Goal: Task Accomplishment & Management: Complete application form

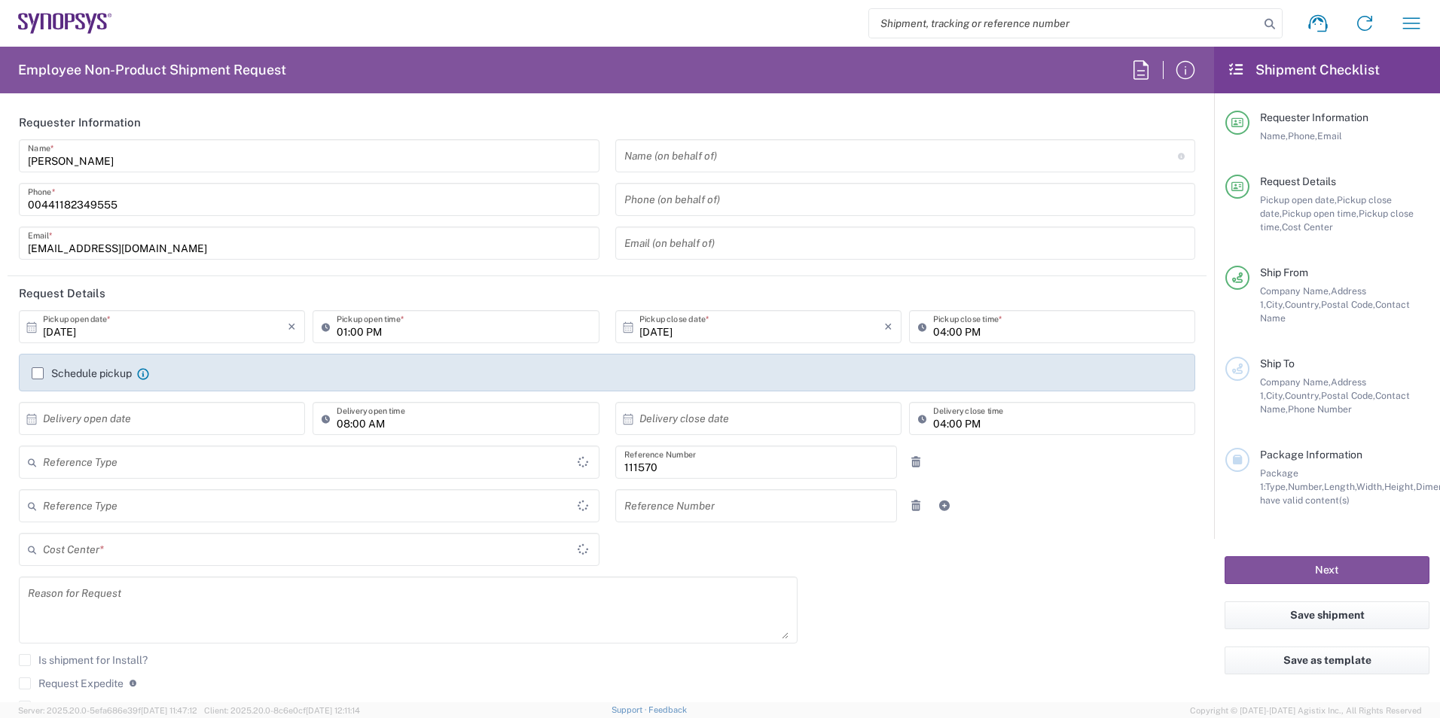
type input "Department"
type input "Delivered at Place"
type input "GB02, FAC, GB21, [PERSON_NAME] 111570"
type input "[GEOGRAPHIC_DATA]"
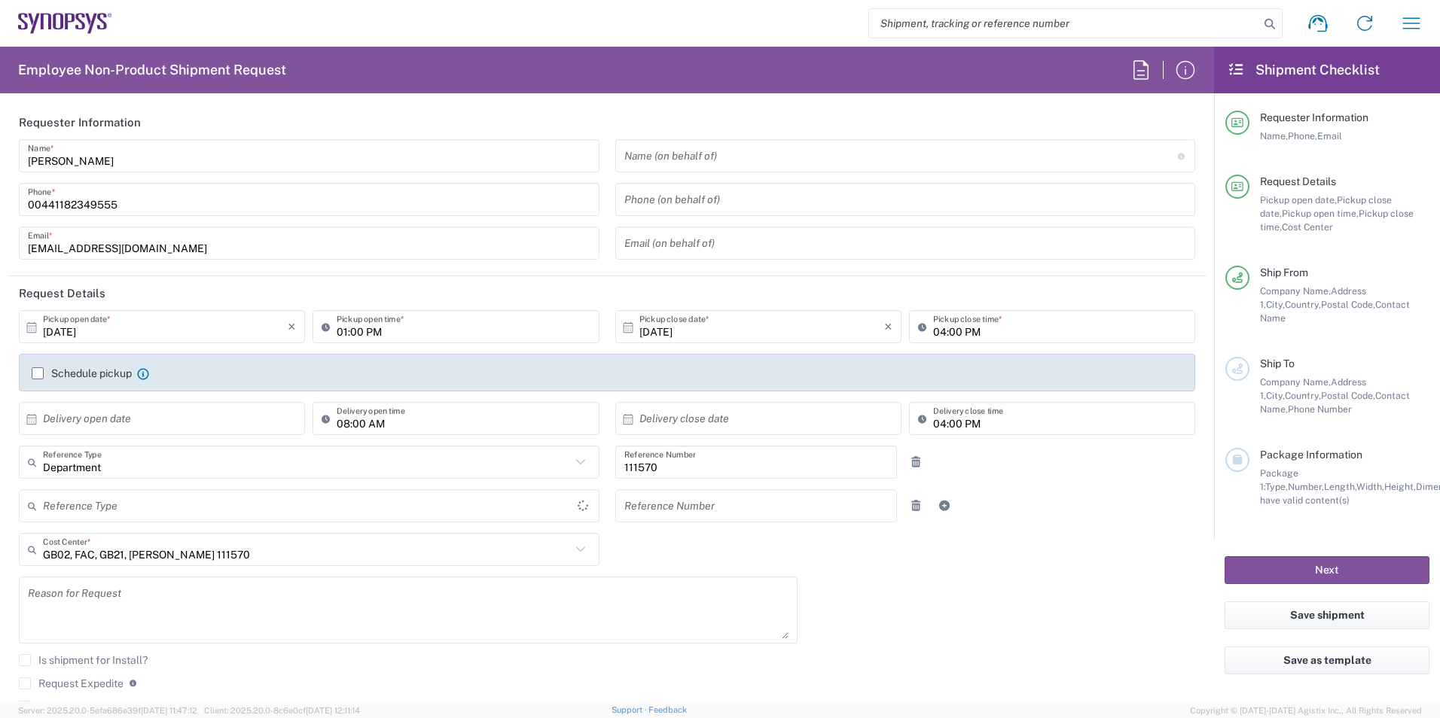
type input "[GEOGRAPHIC_DATA]"
type input "Theale GB33"
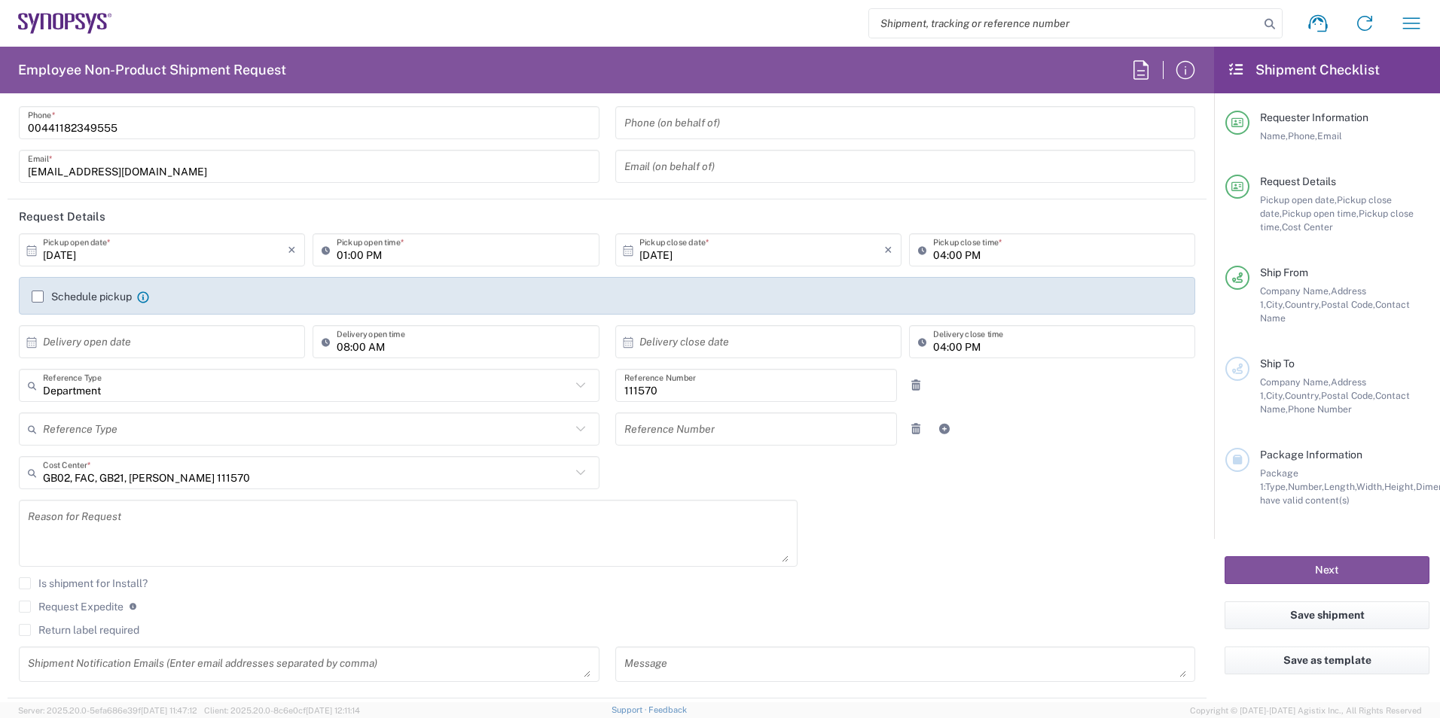
scroll to position [75, 0]
click at [237, 260] on input "[DATE]" at bounding box center [165, 252] width 245 height 26
click at [187, 343] on span "9" at bounding box center [185, 346] width 22 height 21
type input "[DATE]"
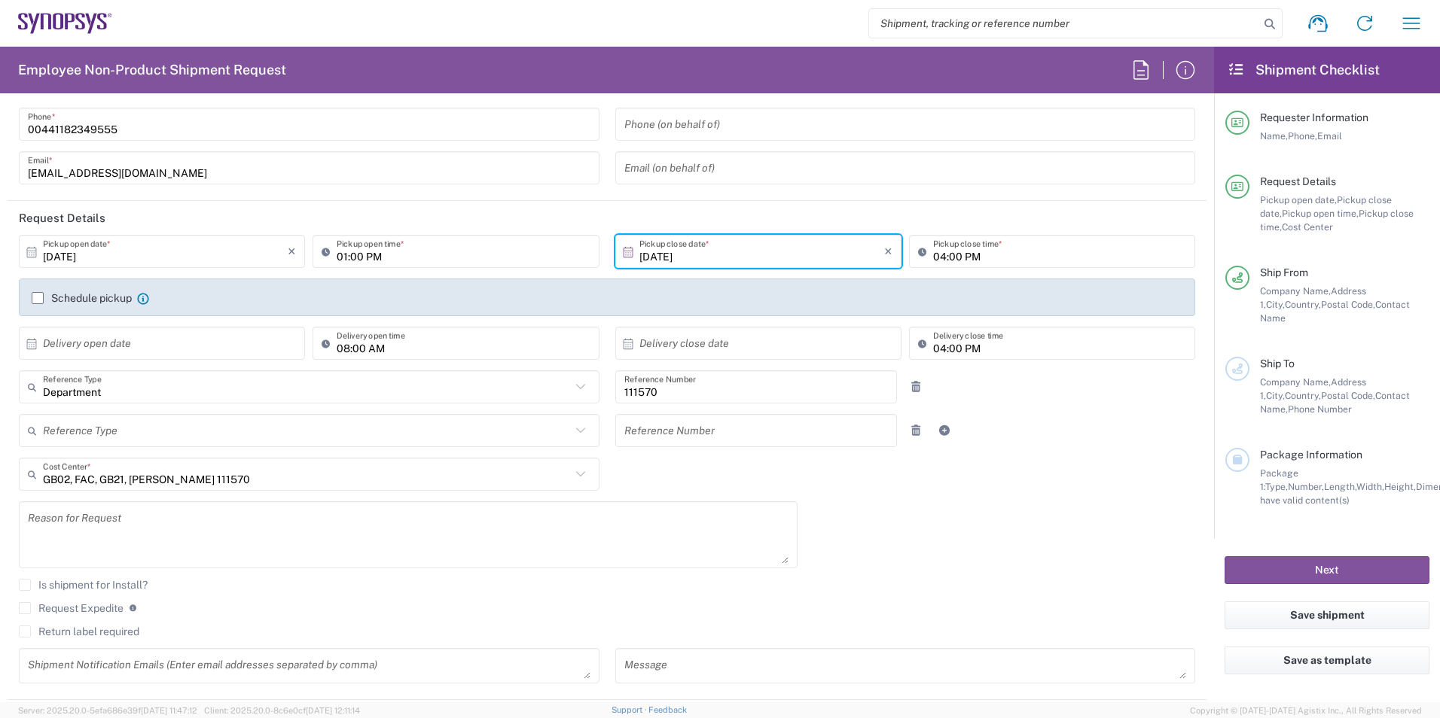
click at [367, 259] on input "01:00 PM" at bounding box center [463, 252] width 253 height 26
click at [382, 258] on input "01:00 PM" at bounding box center [463, 252] width 253 height 26
click at [337, 285] on div "Schedule pickup When scheduling a pickup please be sure to meet the following c…" at bounding box center [607, 298] width 1176 height 38
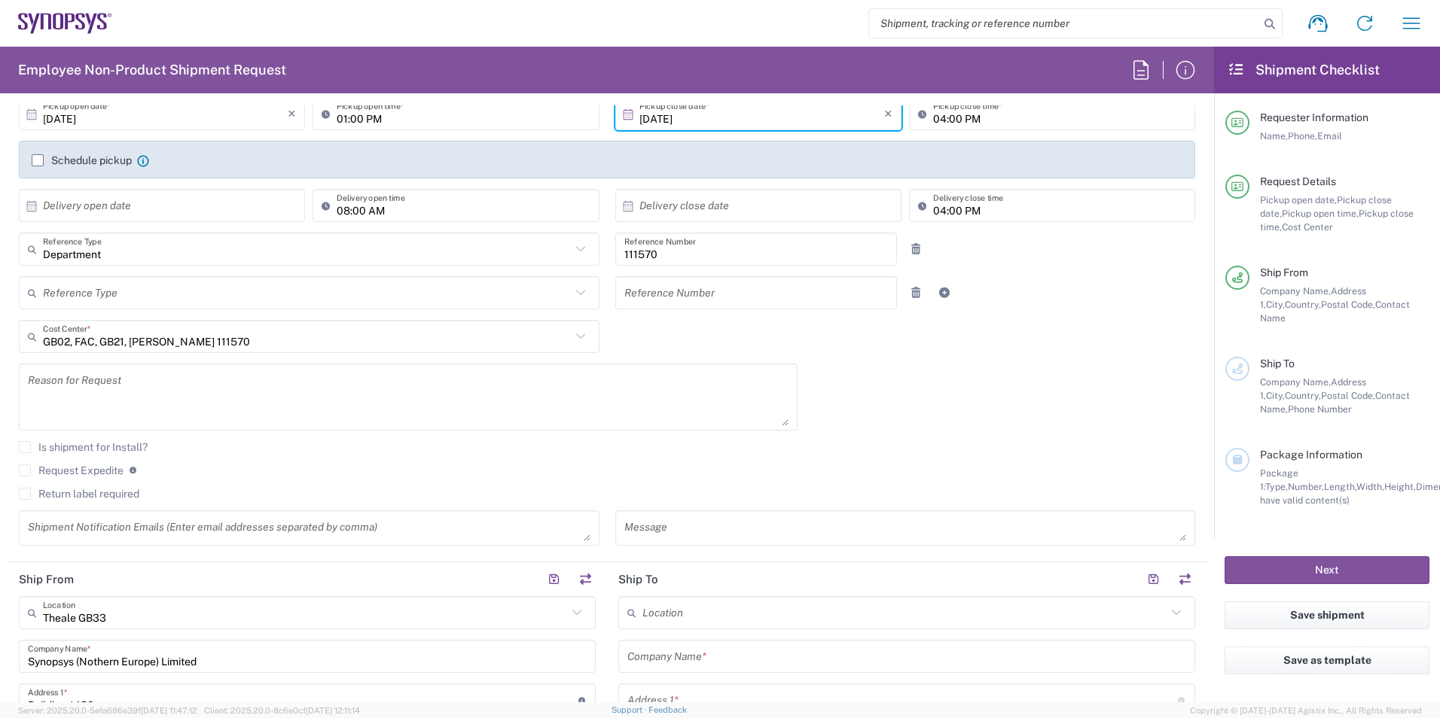
scroll to position [226, 0]
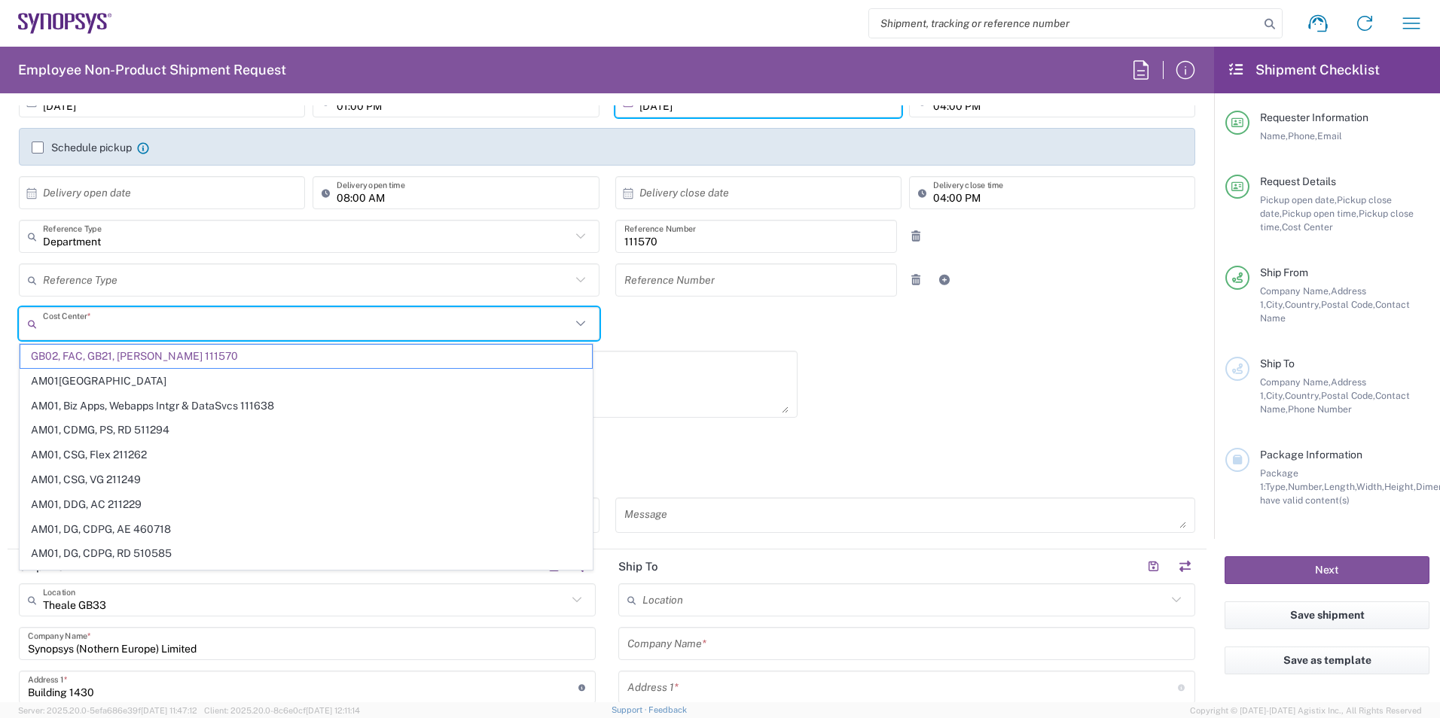
drag, startPoint x: 225, startPoint y: 330, endPoint x: 93, endPoint y: 325, distance: 131.8
click at [93, 325] on input "text" at bounding box center [307, 324] width 528 height 26
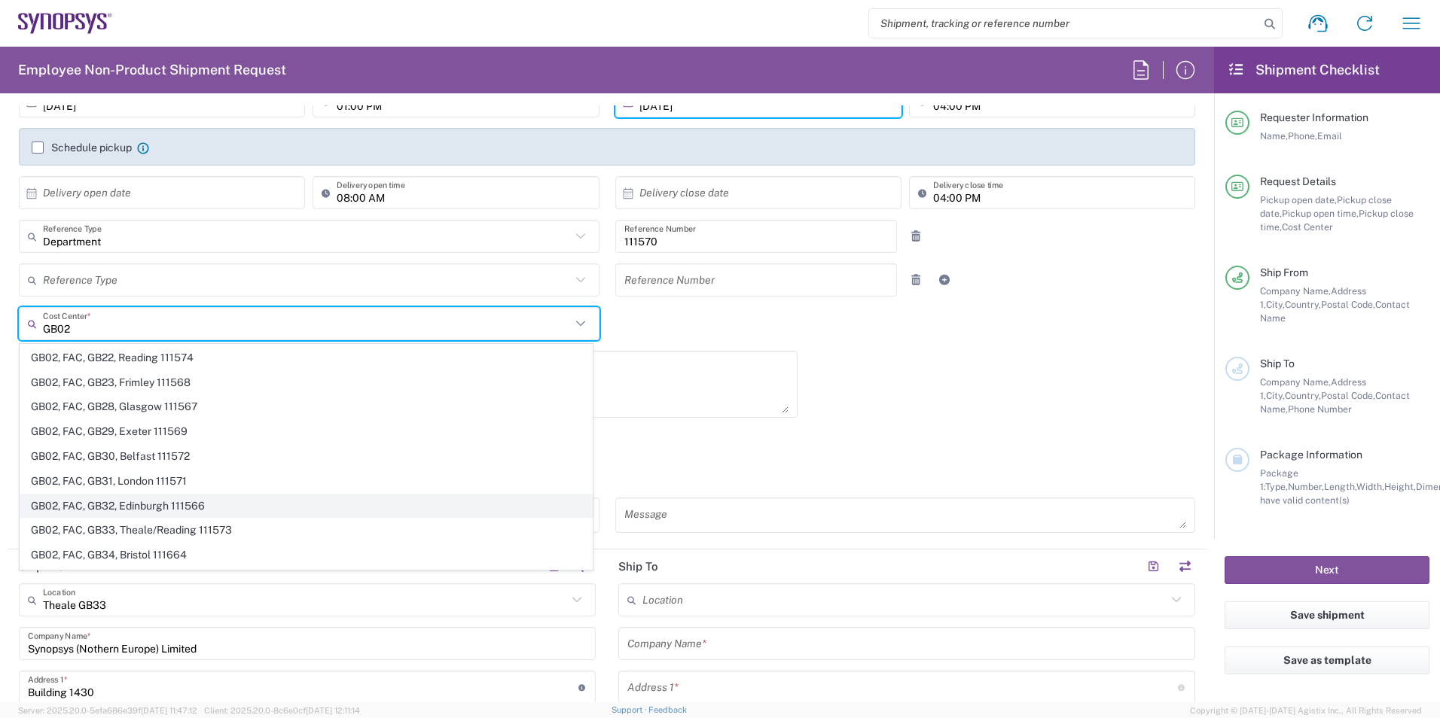
scroll to position [678, 0]
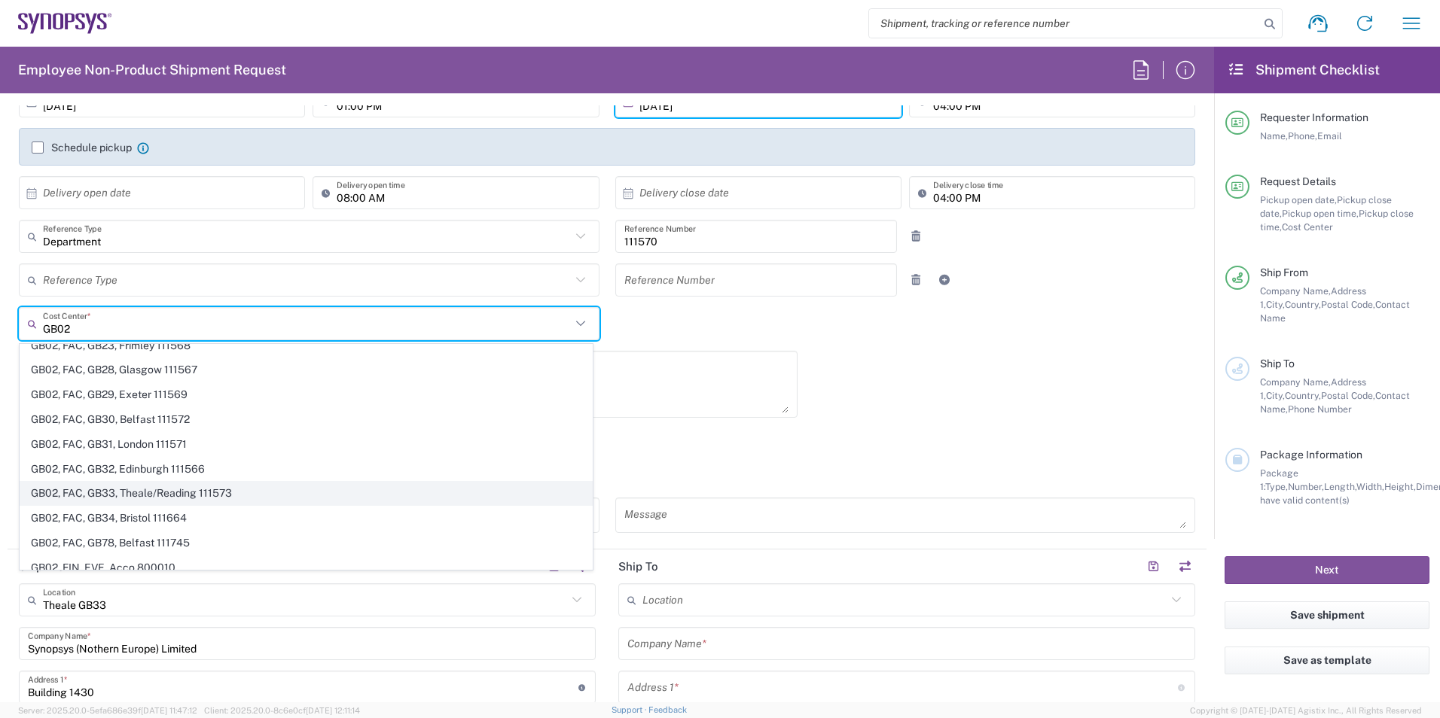
type input "GB02"
click at [163, 485] on span "GB02, FAC, GB33, Theale/Reading 111573" at bounding box center [305, 493] width 571 height 23
type input "111573"
type input "GB02, FAC, GB33, Theale/Reading 111573"
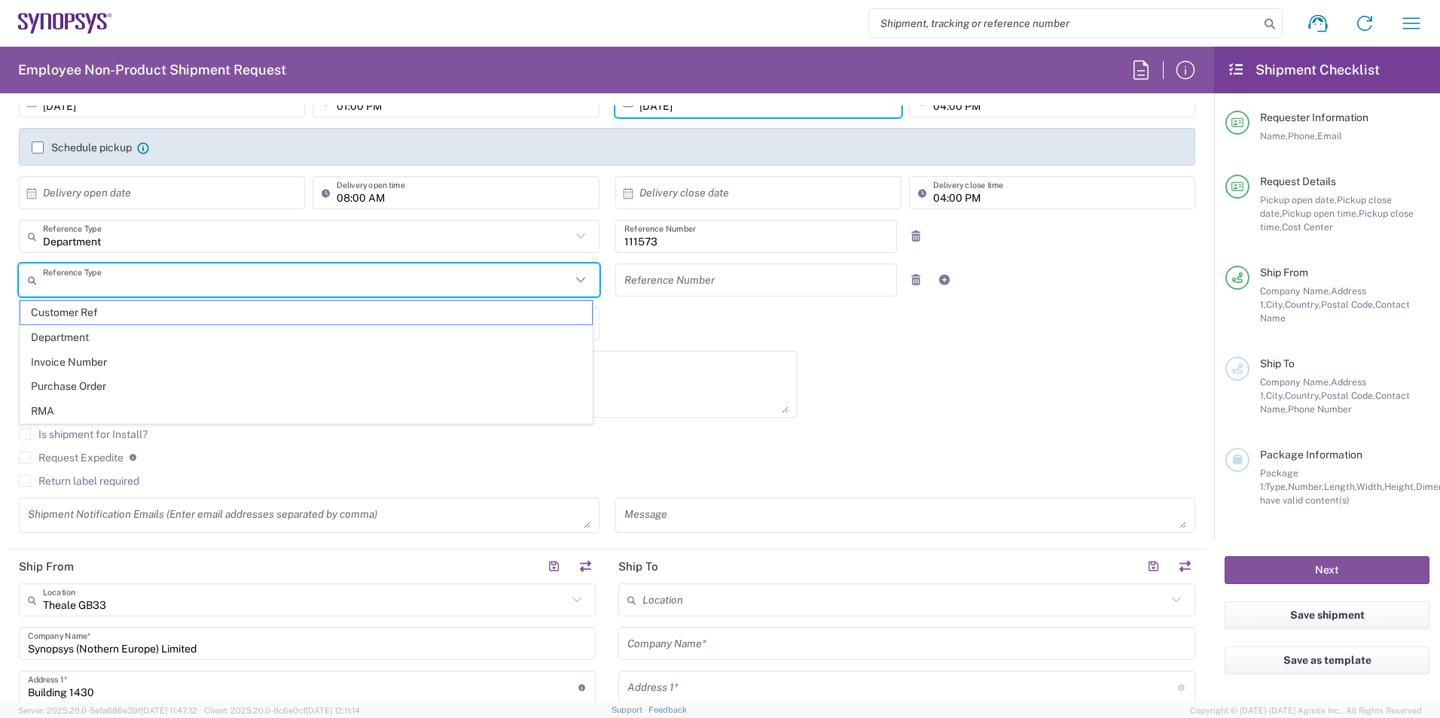
click at [206, 276] on input "text" at bounding box center [307, 280] width 528 height 26
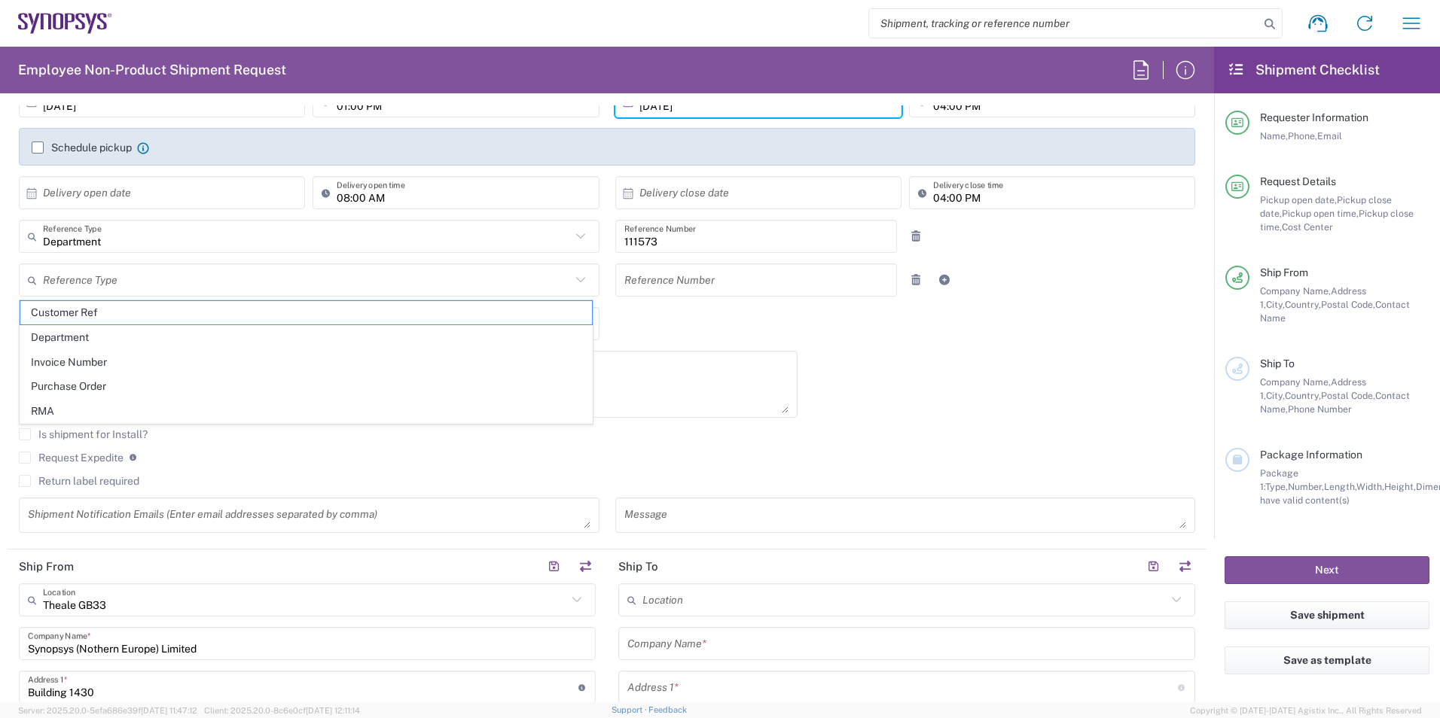
click at [723, 429] on agx-checkbox-control "Is shipment for Install?" at bounding box center [607, 434] width 1176 height 12
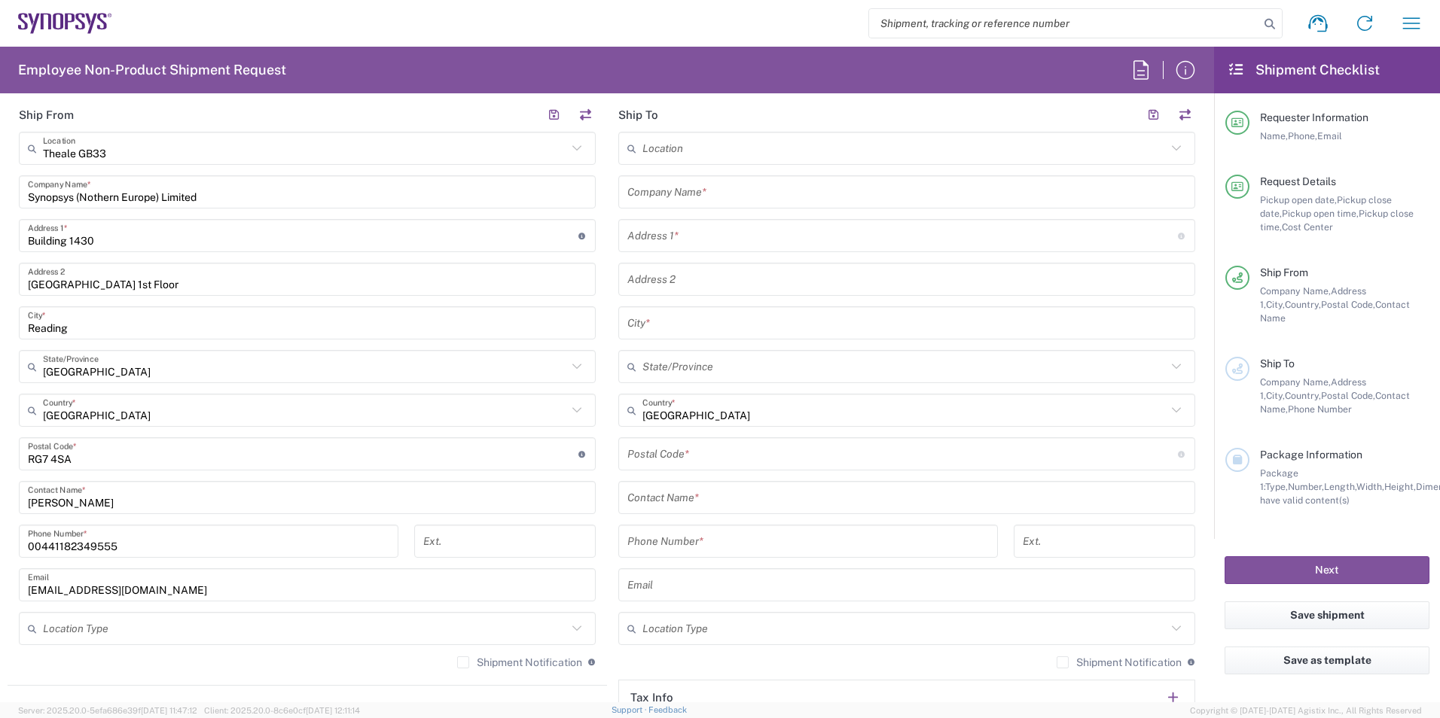
click at [163, 284] on input "[GEOGRAPHIC_DATA] 1st Floor" at bounding box center [307, 280] width 559 height 26
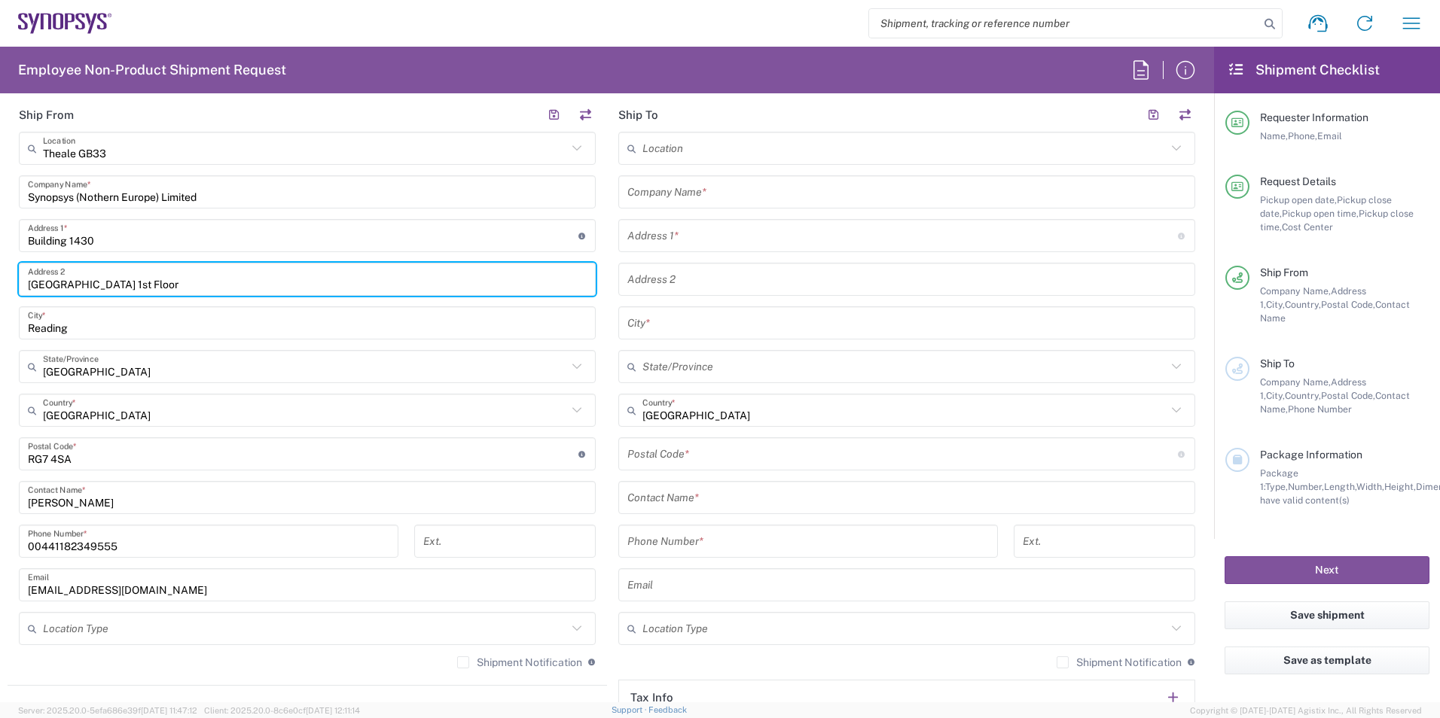
click at [162, 284] on input "[GEOGRAPHIC_DATA] 1st Floor" at bounding box center [307, 280] width 559 height 26
type input "[GEOGRAPHIC_DATA] Floor"
click at [674, 151] on input "text" at bounding box center [904, 149] width 524 height 26
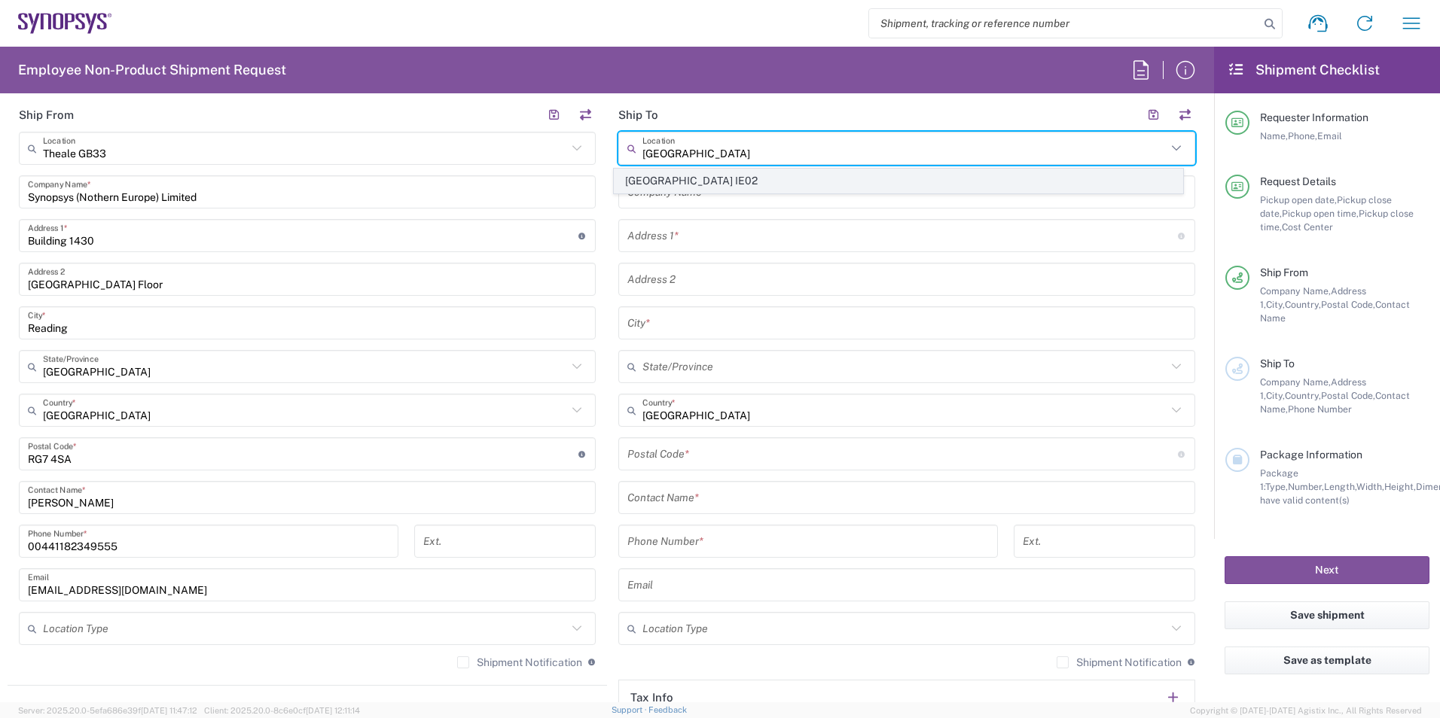
click at [663, 174] on span "[GEOGRAPHIC_DATA] IE02" at bounding box center [898, 180] width 568 height 23
type input "[GEOGRAPHIC_DATA] IE02"
type input "Synopsys International Ltd"
type input "Floor 4, [PERSON_NAME] Exchange 2"
type input "[GEOGRAPHIC_DATA]"
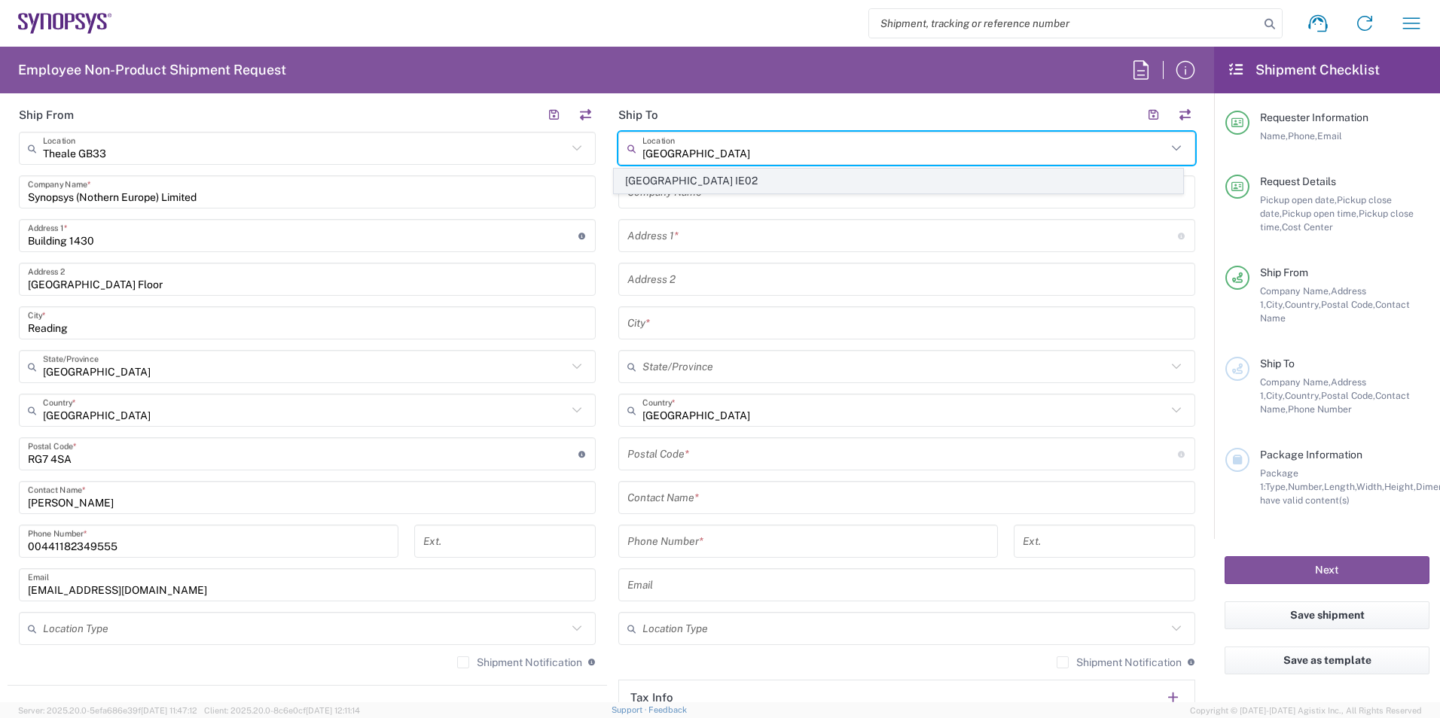
type input "[GEOGRAPHIC_DATA]"
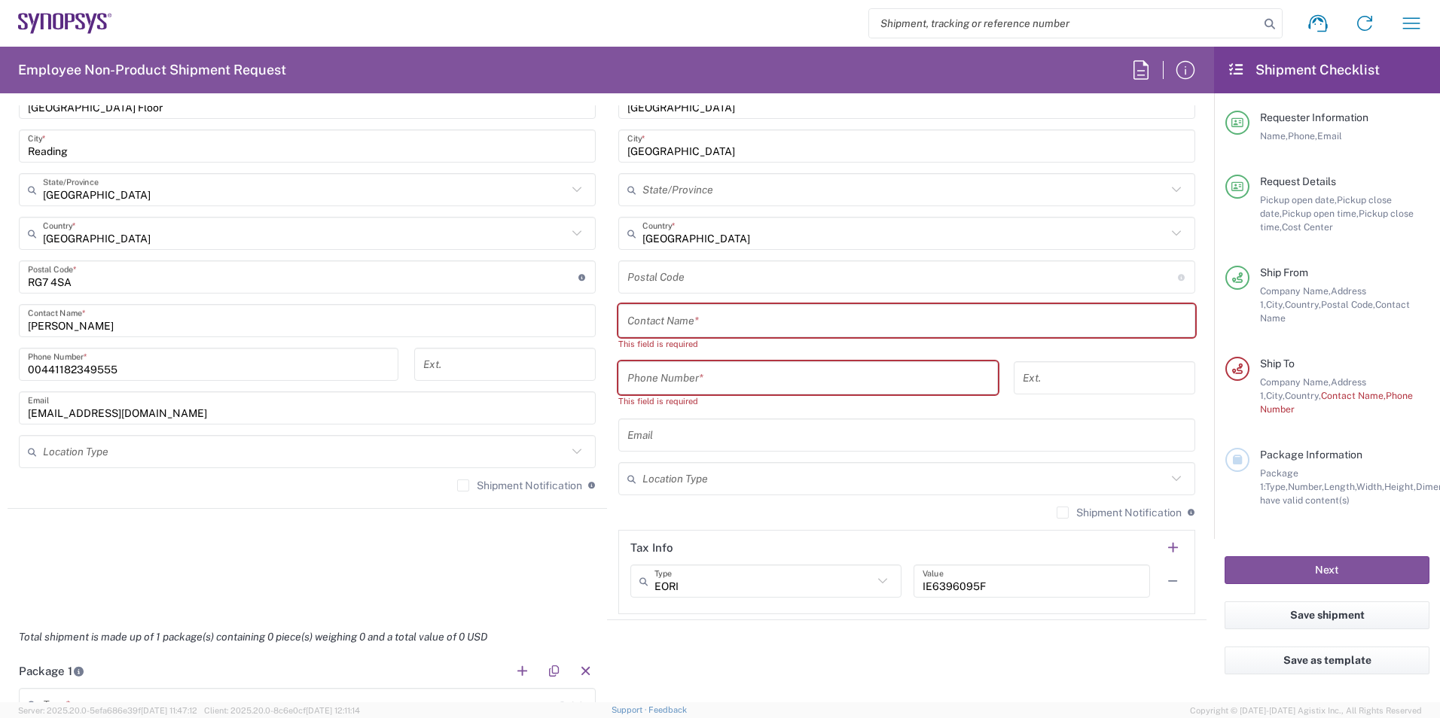
scroll to position [828, 0]
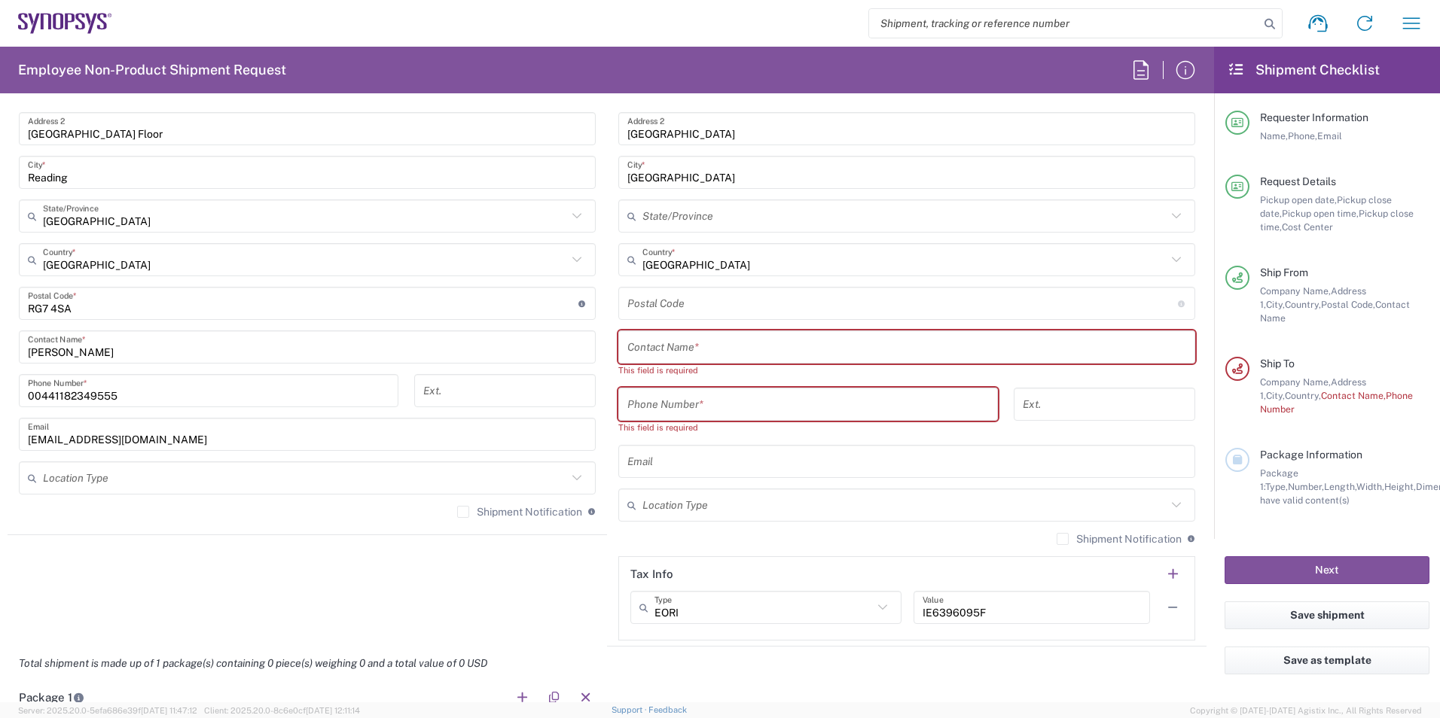
click at [690, 321] on div "[GEOGRAPHIC_DATA] IE02 Location [GEOGRAPHIC_DATA] IE02 [GEOGRAPHIC_DATA] DE04 A…" at bounding box center [906, 311] width 577 height 660
click at [678, 307] on input "undefined" at bounding box center [902, 304] width 550 height 26
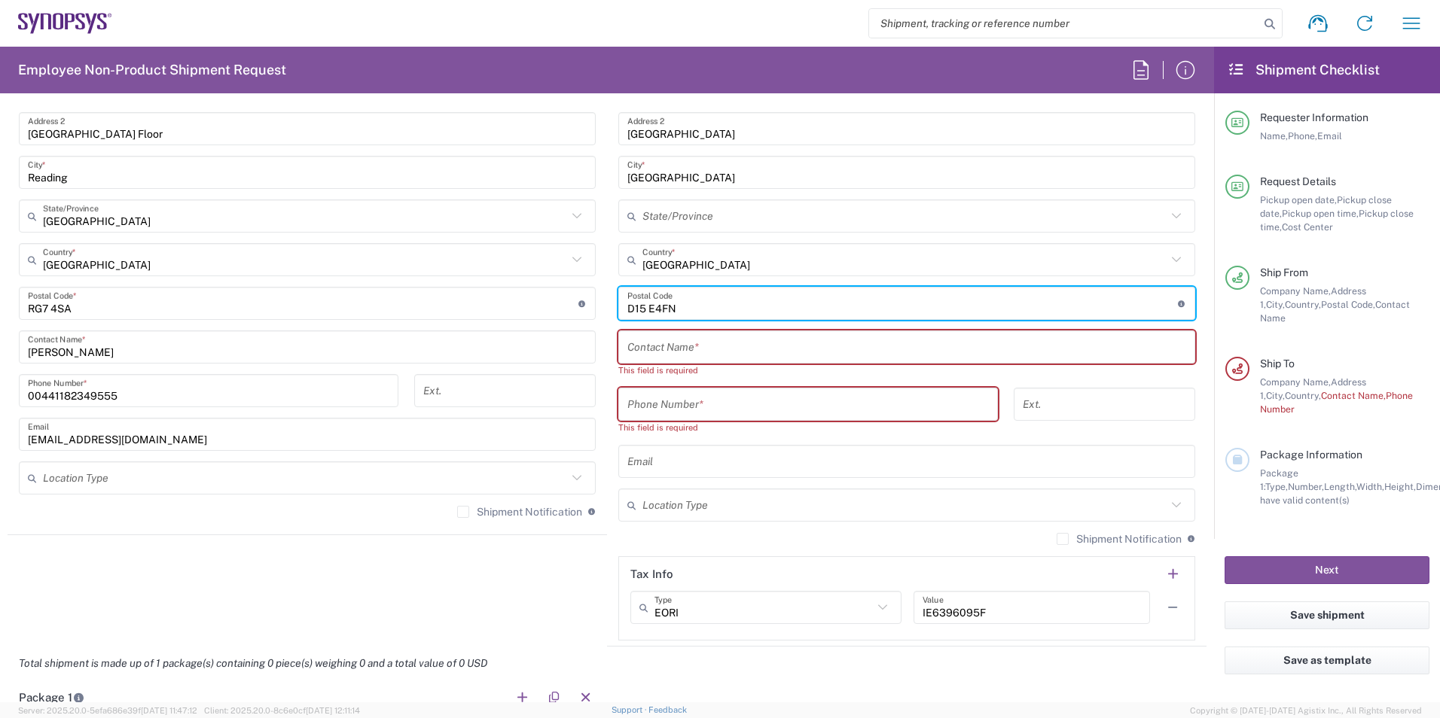
type input "D15 E4FN"
click at [660, 348] on input "text" at bounding box center [906, 347] width 559 height 26
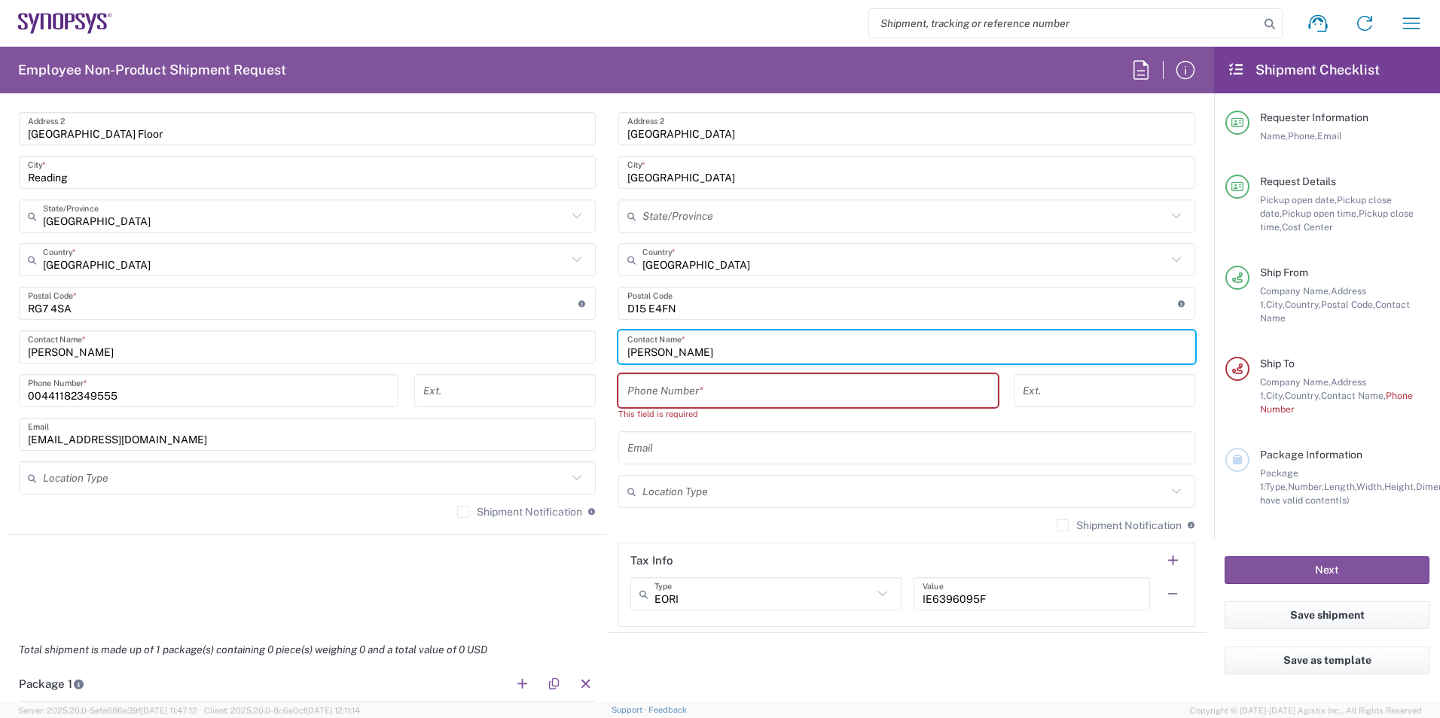
type input "[PERSON_NAME]"
click at [652, 394] on input "tel" at bounding box center [807, 391] width 361 height 26
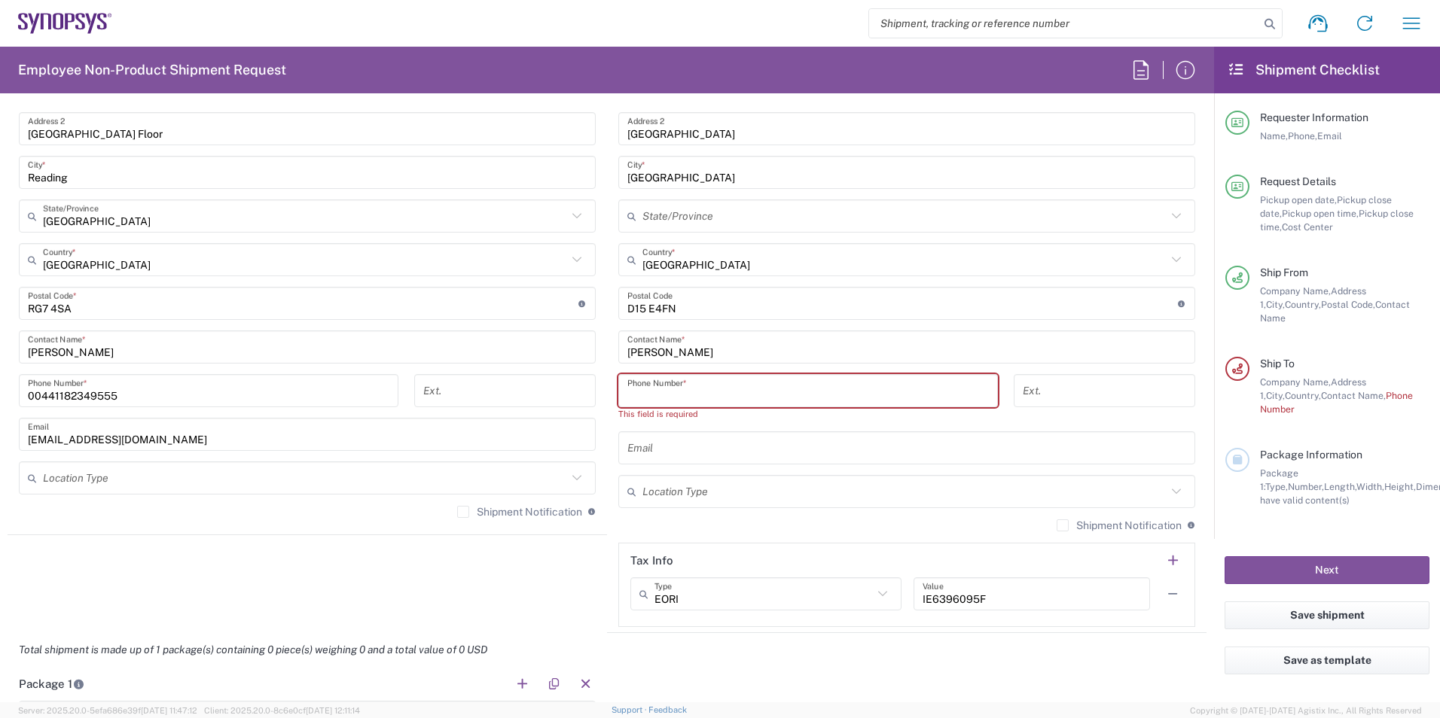
paste input "353 1 575 8325"
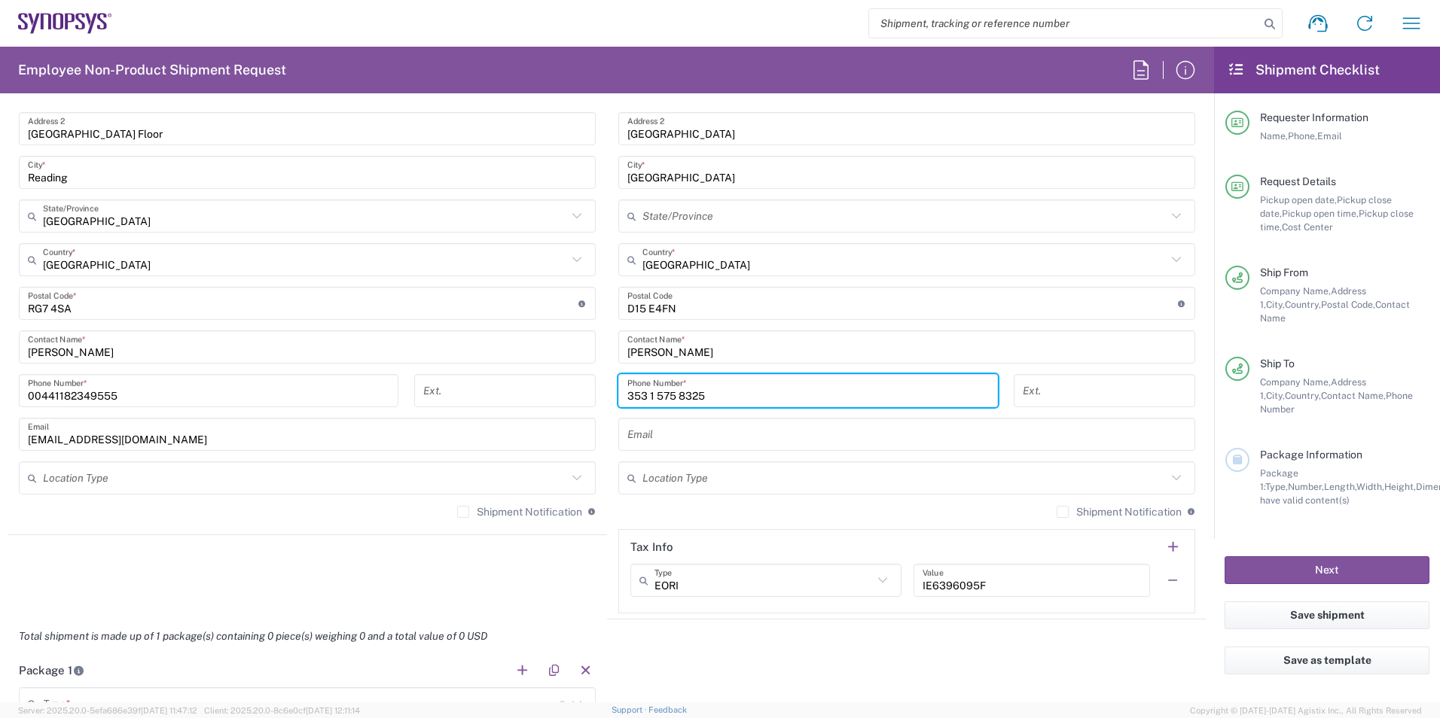
type input "353 1 575 8325"
click at [681, 436] on input "text" at bounding box center [906, 435] width 559 height 26
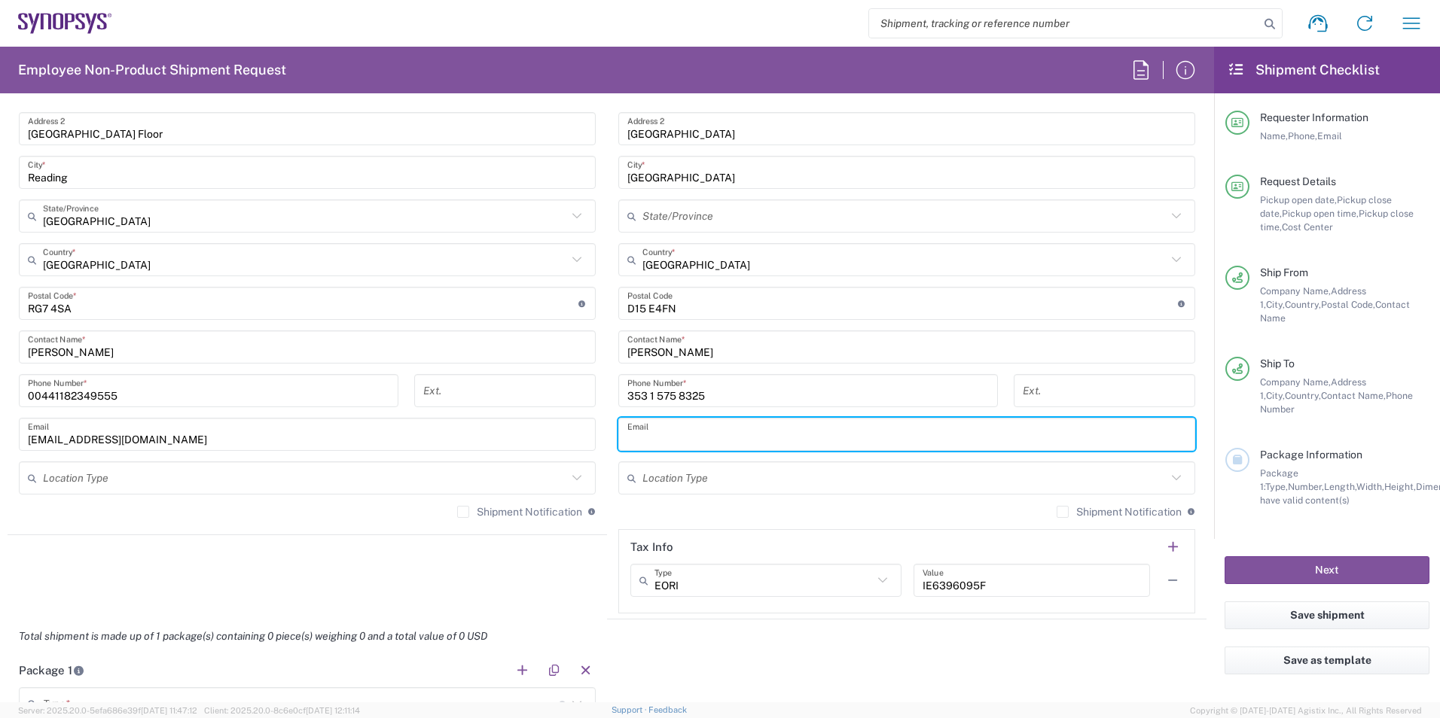
paste input "[PERSON_NAME][EMAIL_ADDRESS][DOMAIN_NAME]"
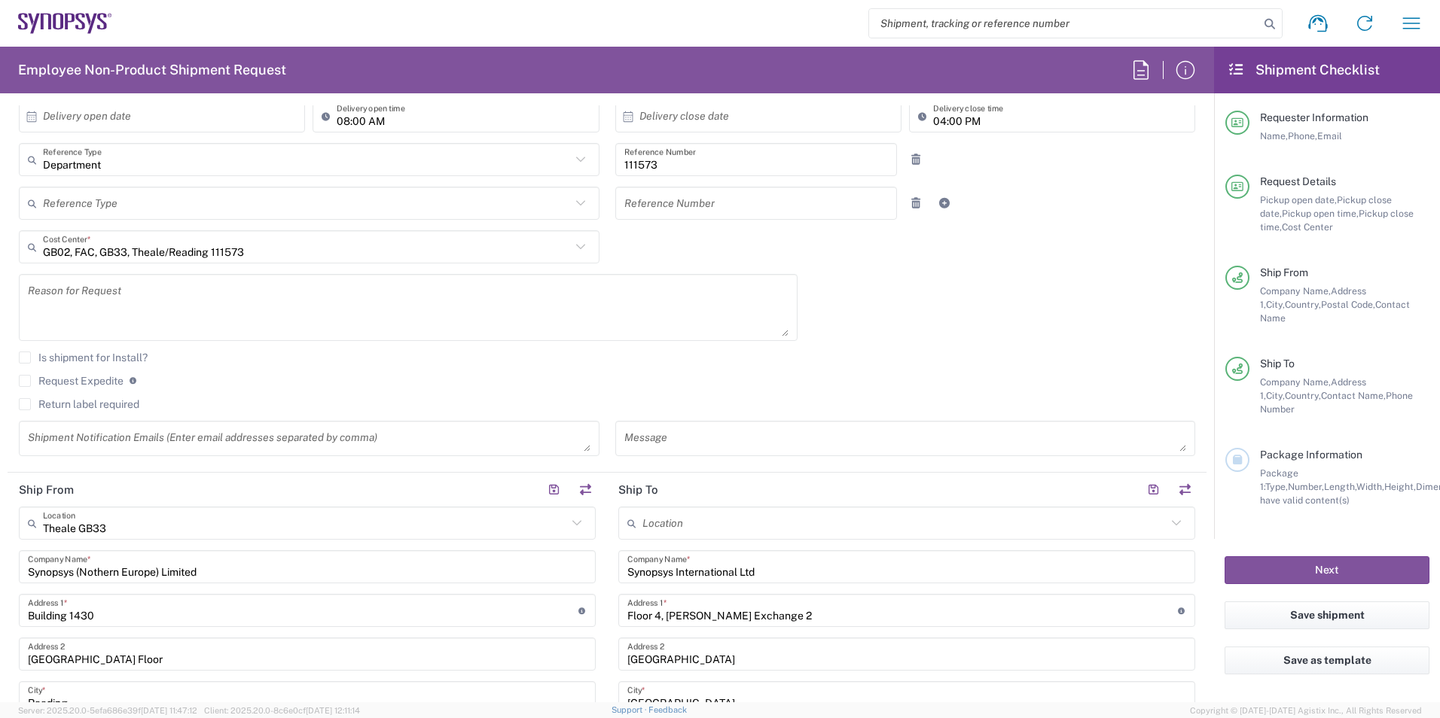
scroll to position [301, 0]
type input "[PERSON_NAME][EMAIL_ADDRESS][DOMAIN_NAME]"
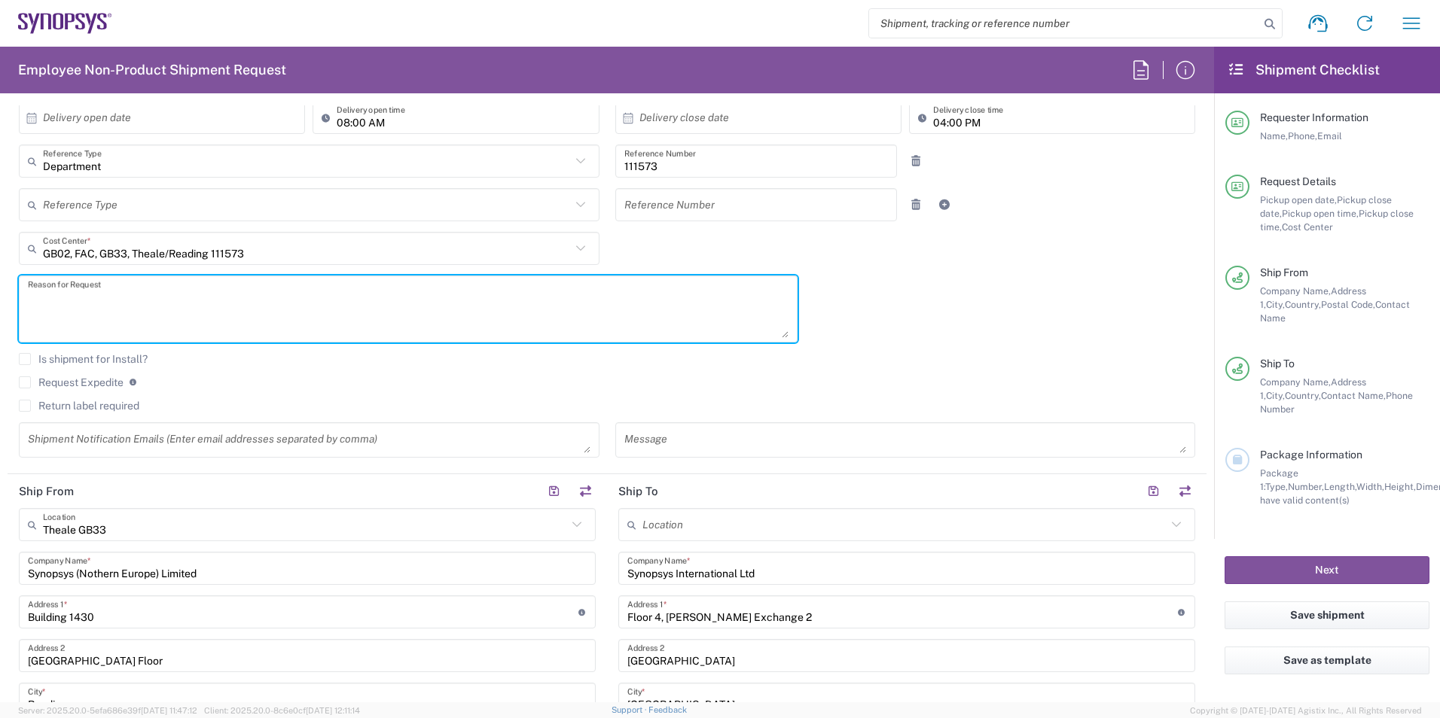
click at [242, 323] on textarea at bounding box center [408, 309] width 760 height 58
type textarea "T"
type textarea "P"
type textarea "F"
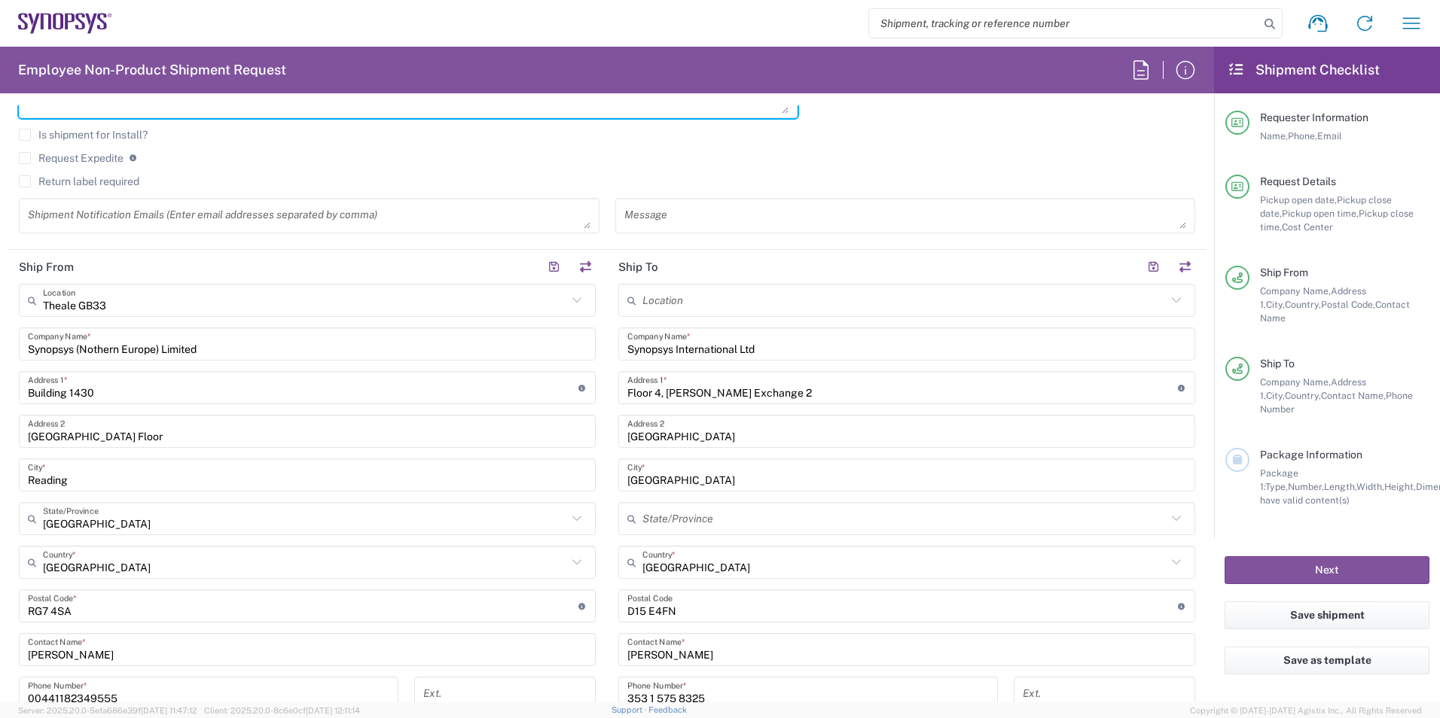
scroll to position [527, 0]
type textarea "We need to send the Thame finance files to [PERSON_NAME] in [GEOGRAPHIC_DATA]."
click at [656, 300] on input "text" at bounding box center [904, 299] width 524 height 26
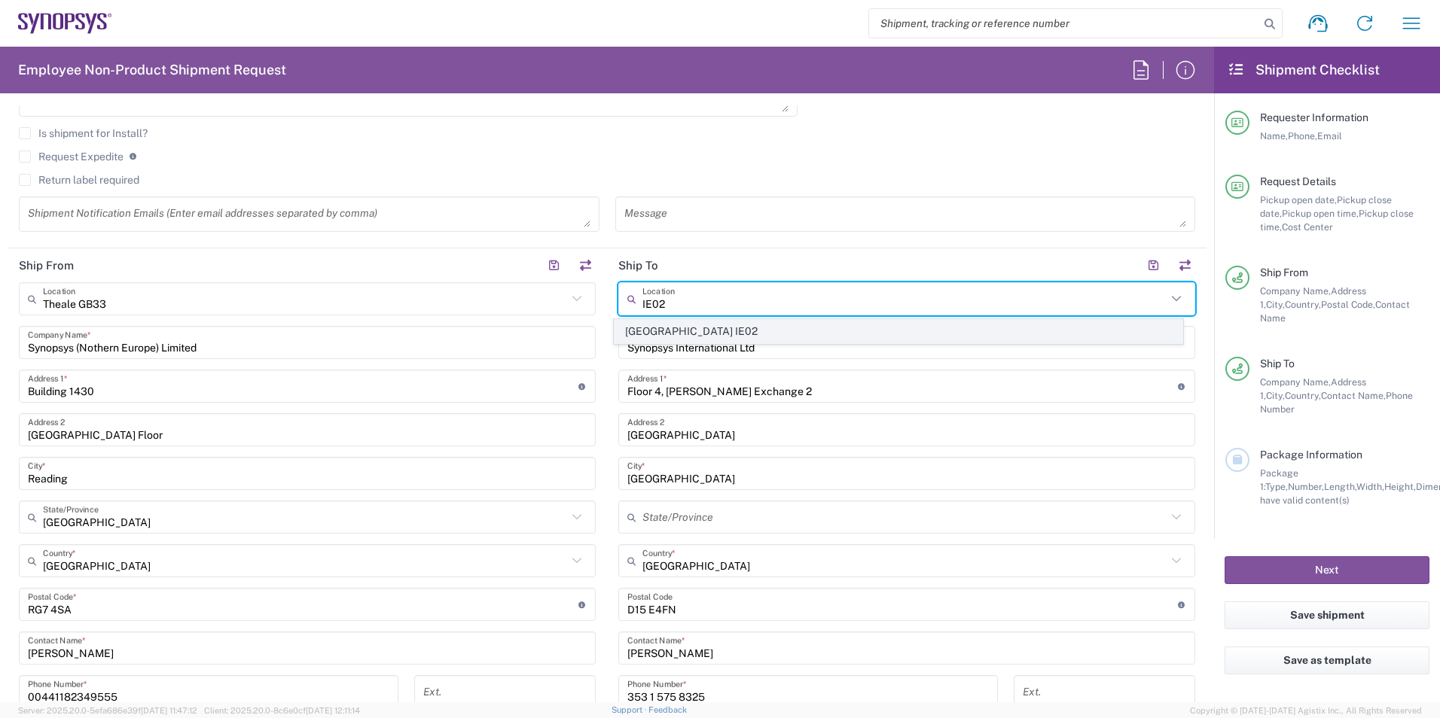
click at [702, 328] on span "[GEOGRAPHIC_DATA] IE02" at bounding box center [898, 331] width 568 height 23
type input "[GEOGRAPHIC_DATA] IE02"
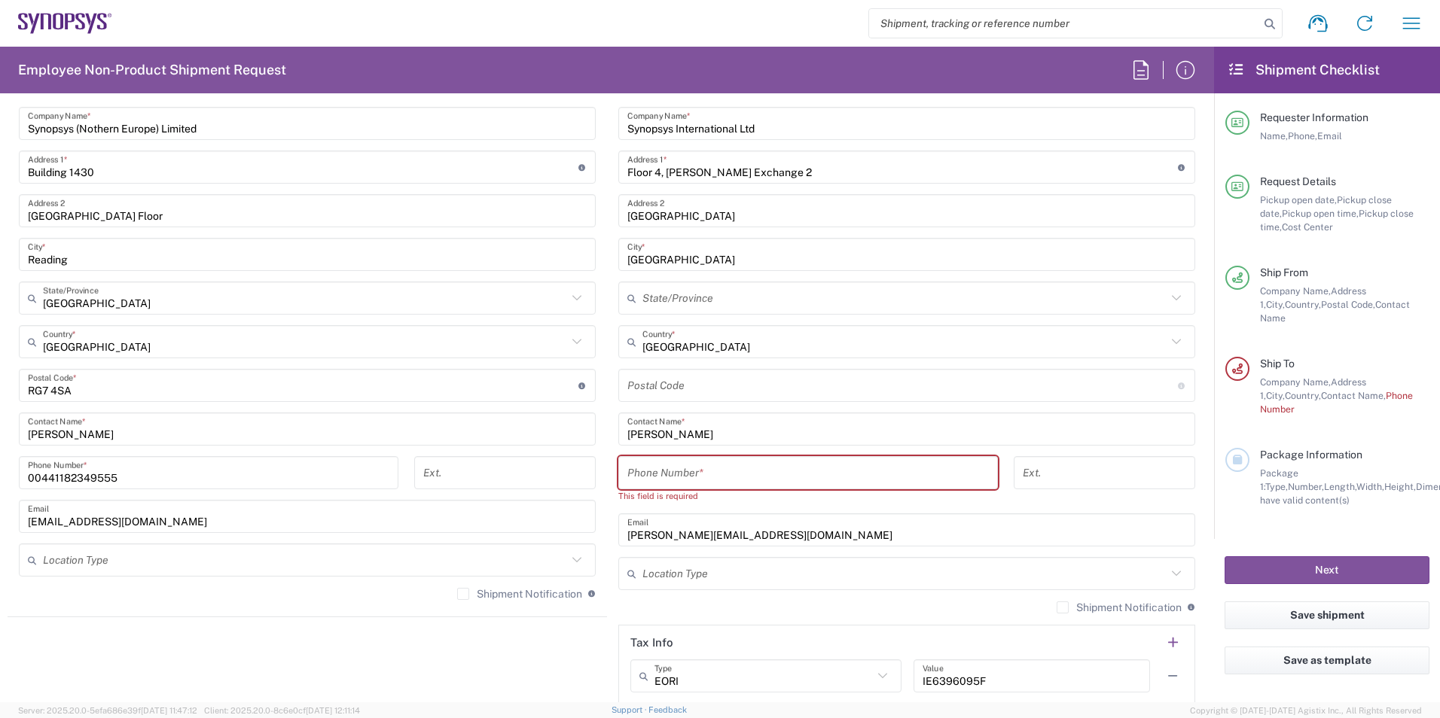
scroll to position [753, 0]
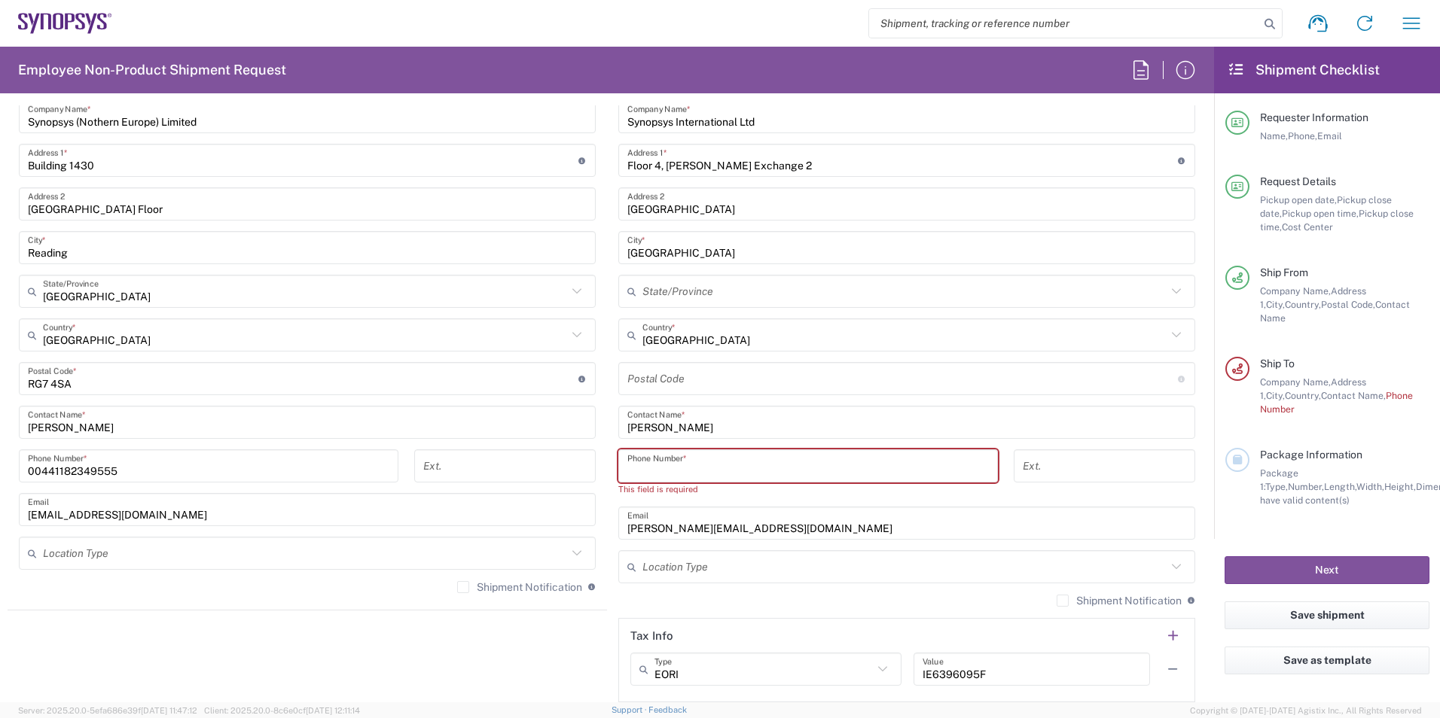
click at [711, 475] on input "tel" at bounding box center [807, 466] width 361 height 26
paste input "+ 353 1 575 8325"
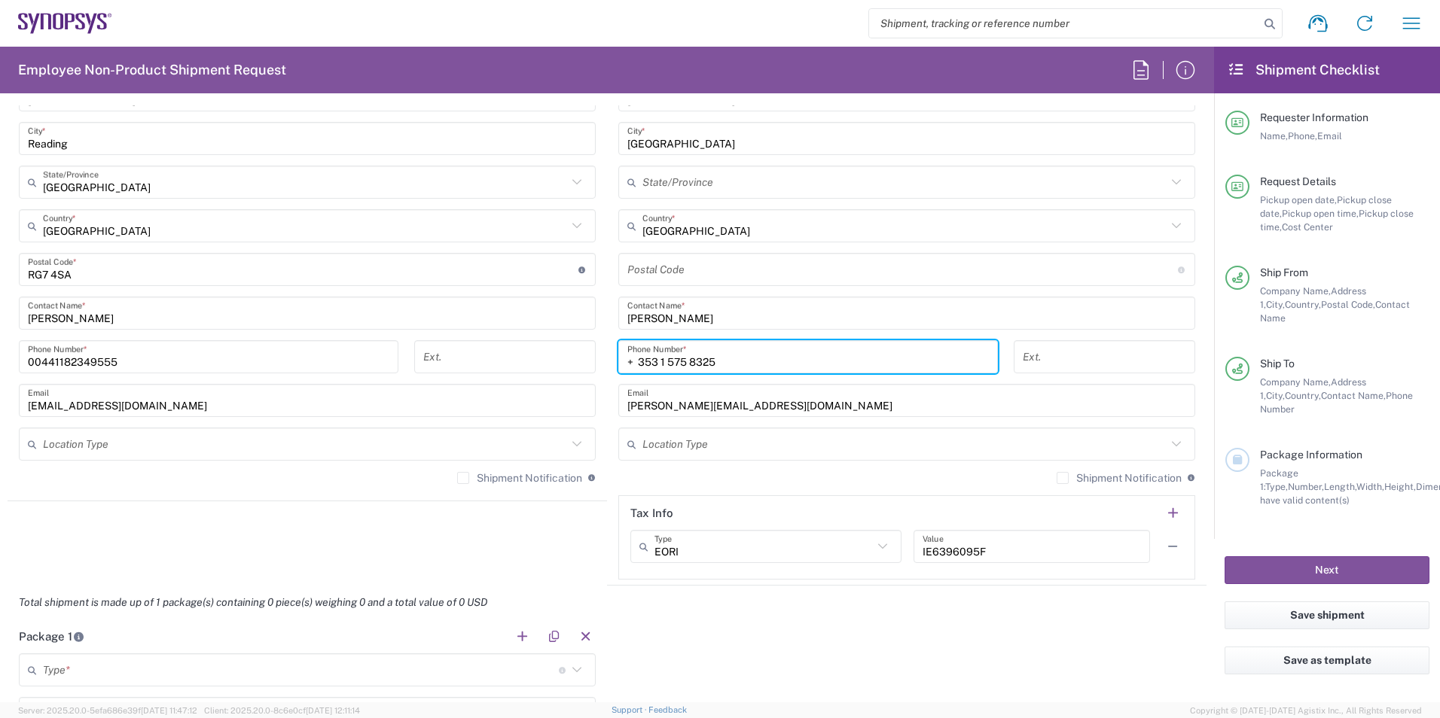
scroll to position [903, 0]
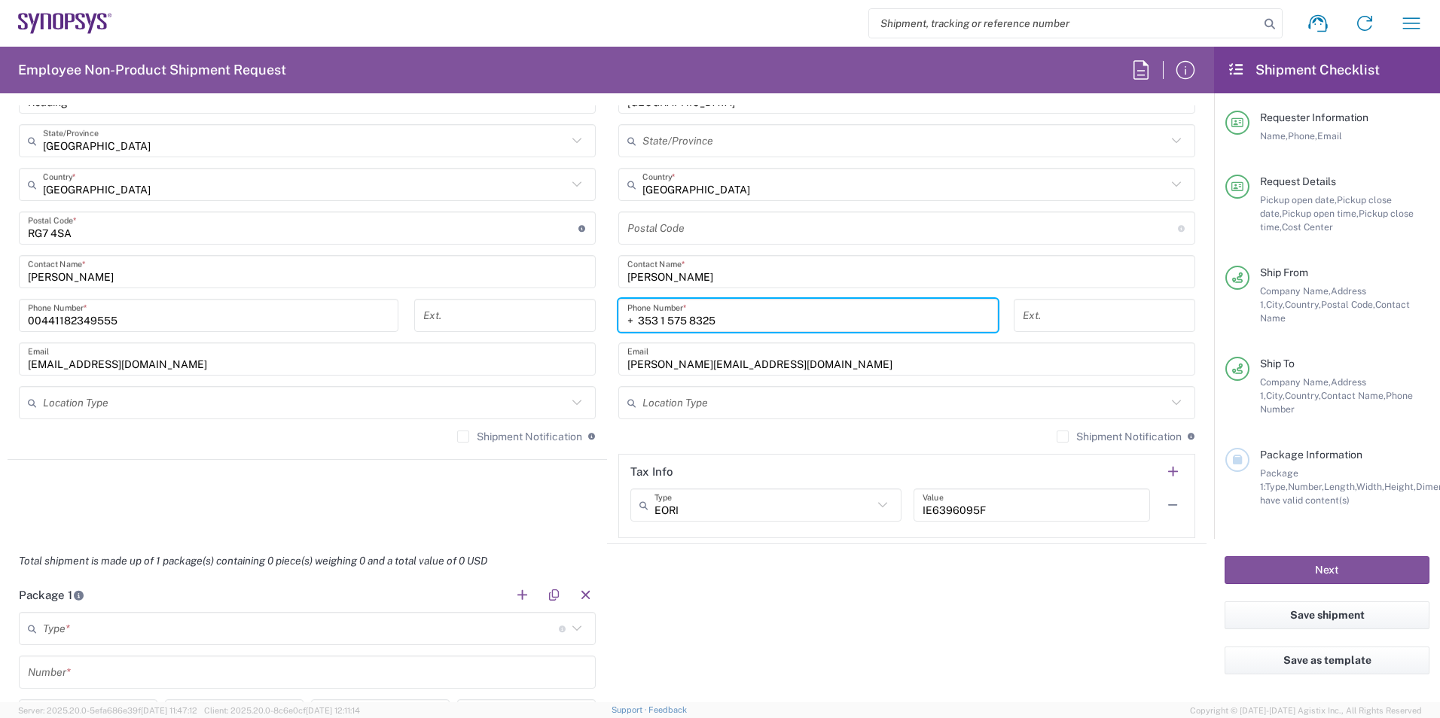
type input "+ 353 1 575 8325"
click at [677, 396] on input "text" at bounding box center [904, 403] width 524 height 26
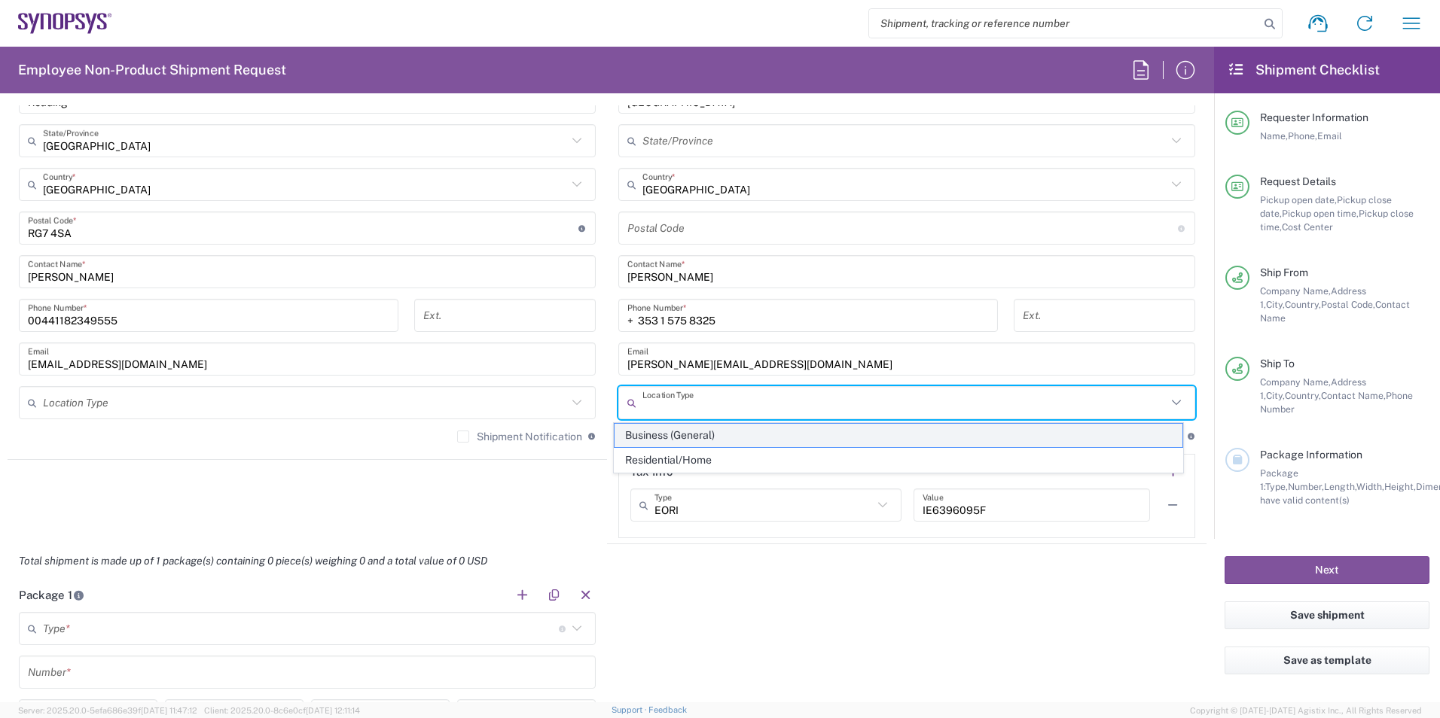
click at [683, 427] on span "Business (General)" at bounding box center [898, 435] width 568 height 23
type input "Business (General)"
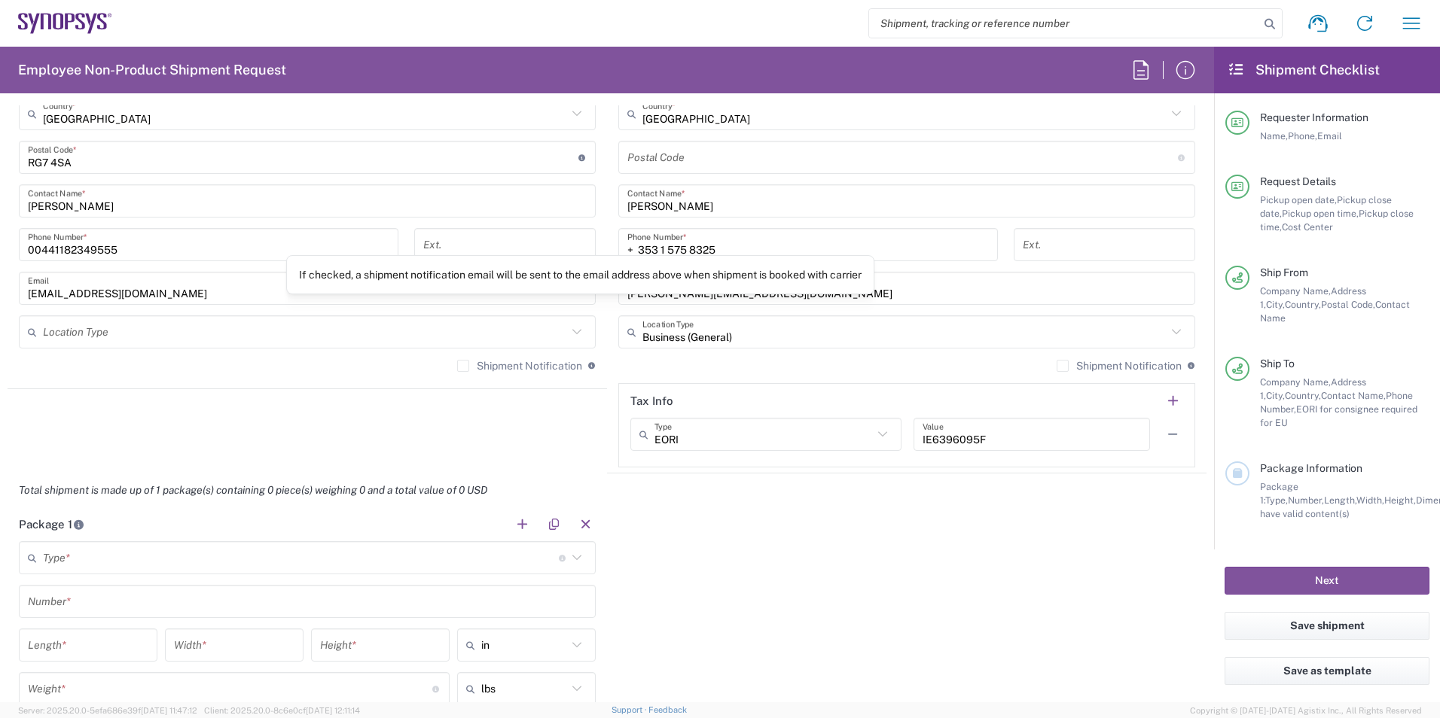
scroll to position [1129, 0]
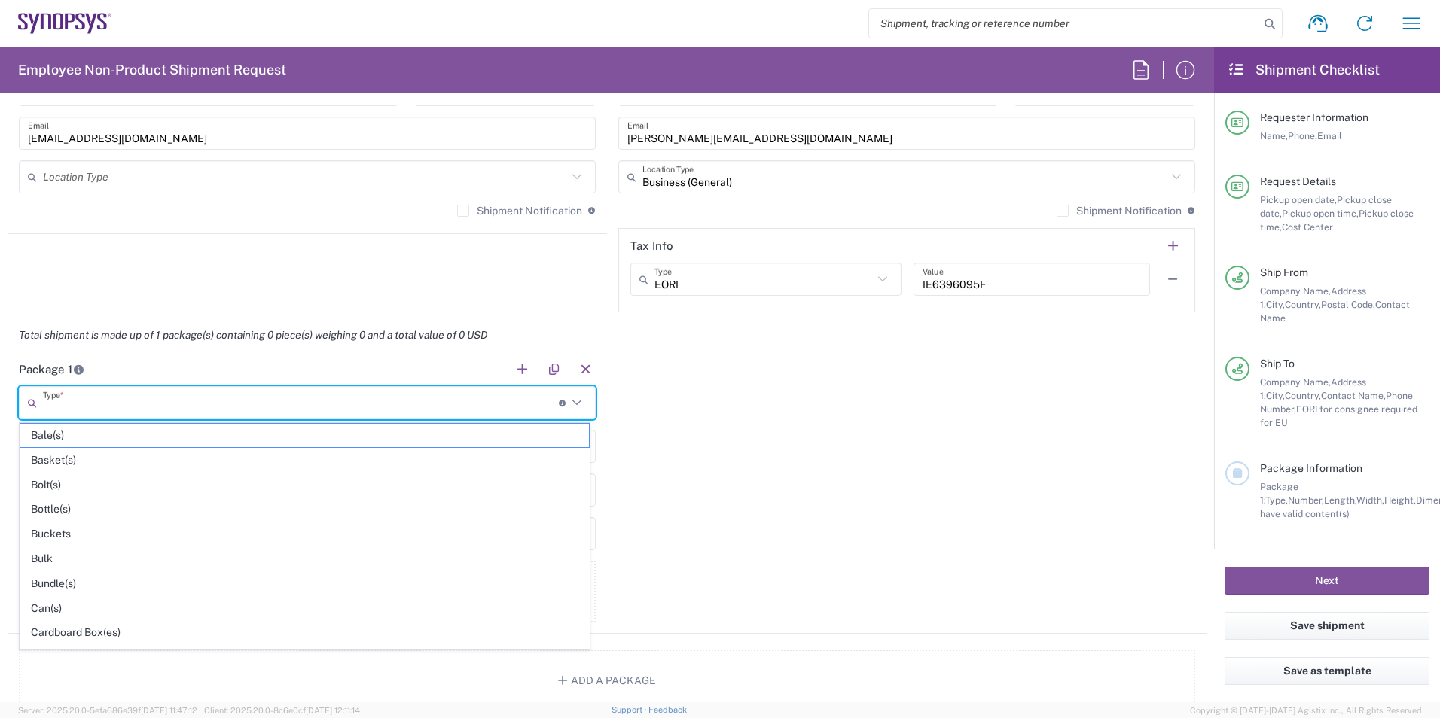
click at [83, 398] on input "text" at bounding box center [301, 403] width 516 height 26
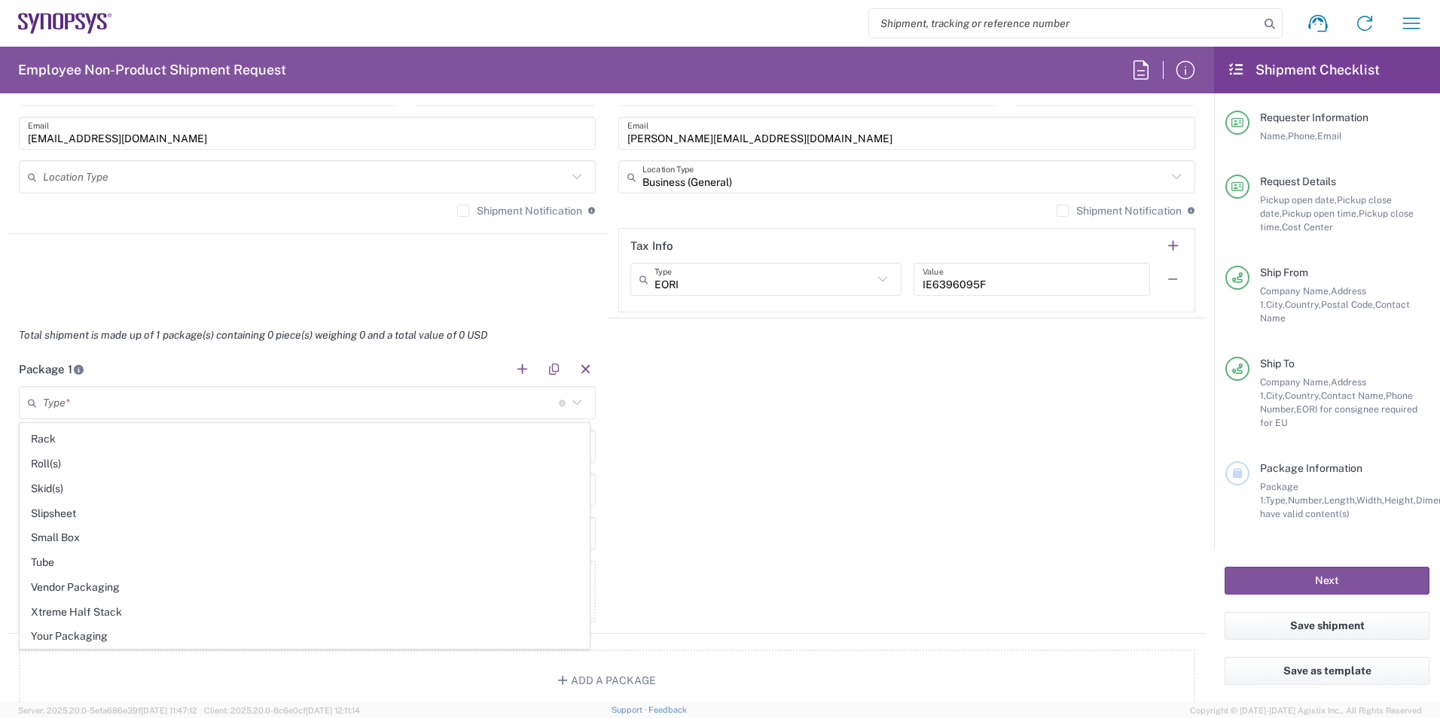
click at [730, 477] on div "Package 1 Type * Material used to package goods Bale(s) Basket(s) Bolt(s) Bottl…" at bounding box center [607, 493] width 1199 height 282
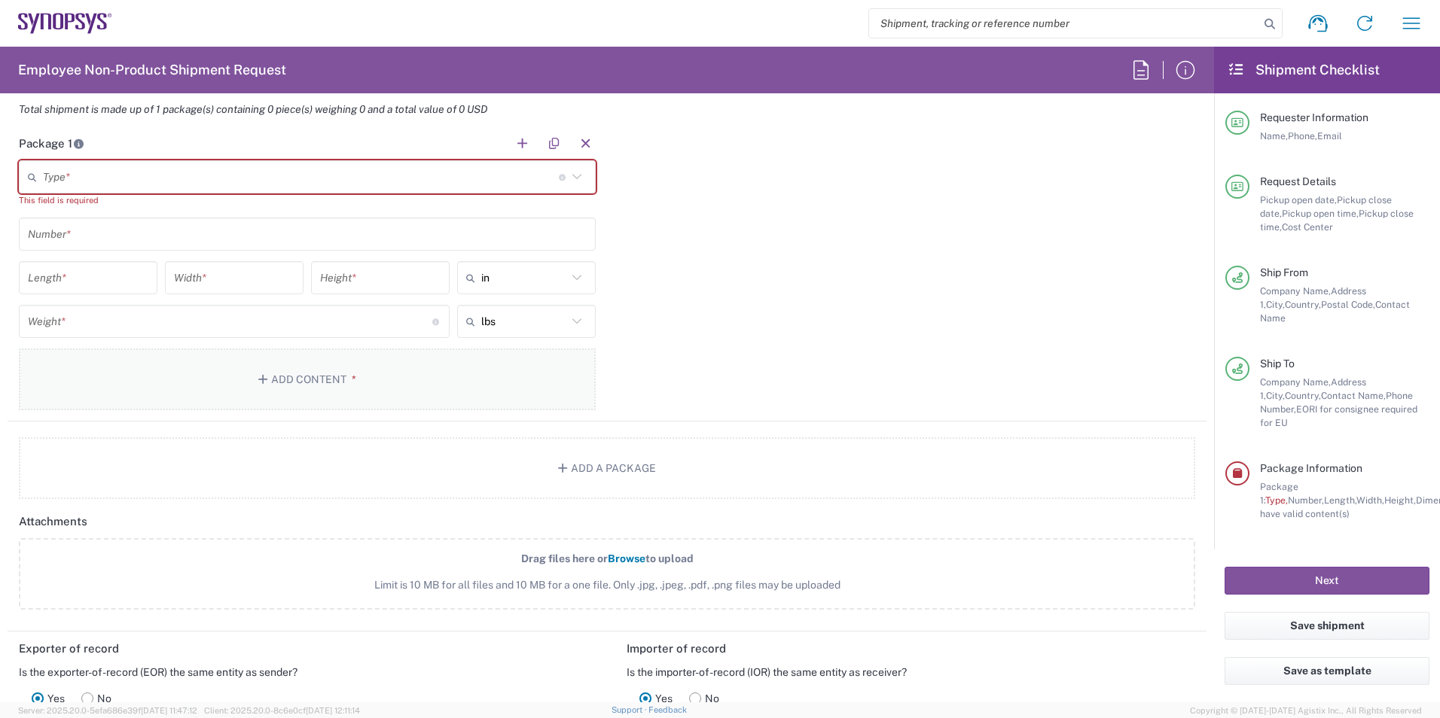
scroll to position [1280, 0]
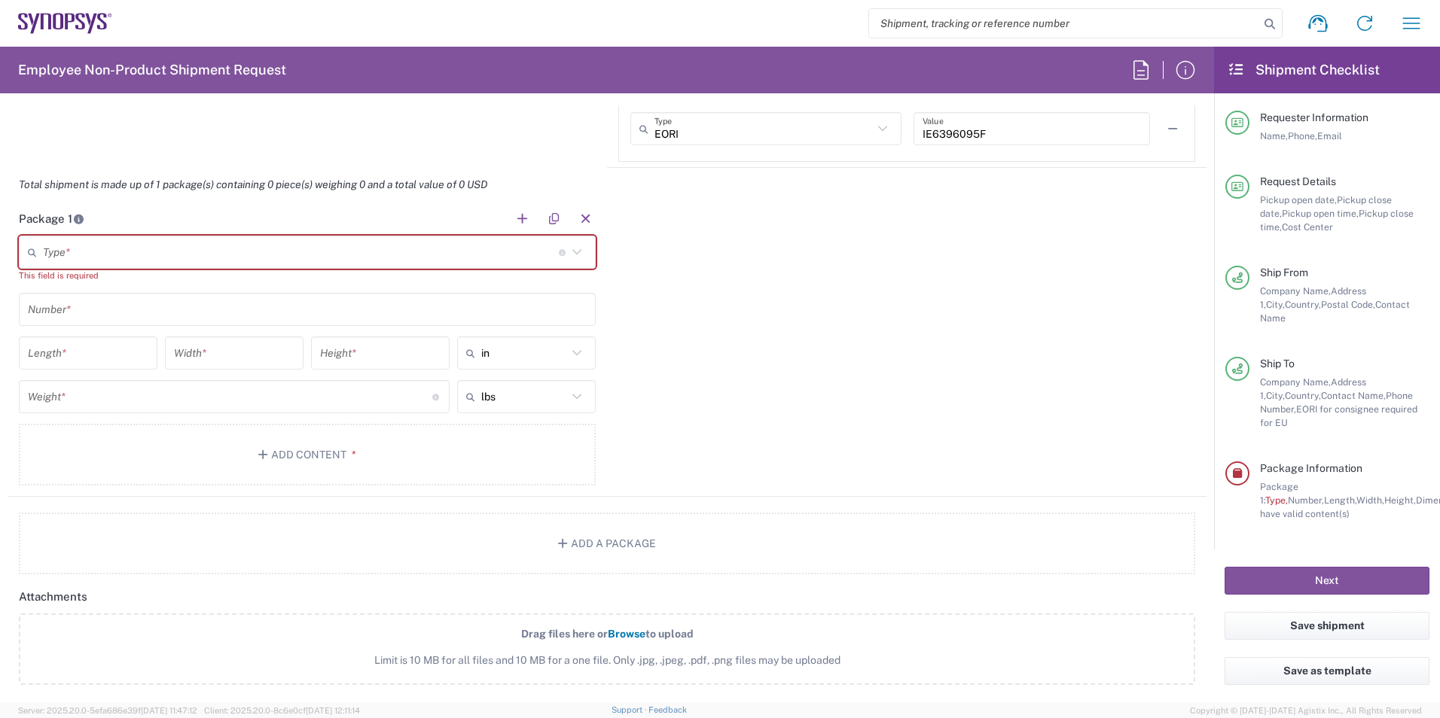
click at [577, 393] on icon at bounding box center [577, 397] width 20 height 20
click at [481, 452] on span "kgs" at bounding box center [521, 454] width 134 height 23
type input "kgs"
click at [343, 405] on input "number" at bounding box center [230, 397] width 404 height 26
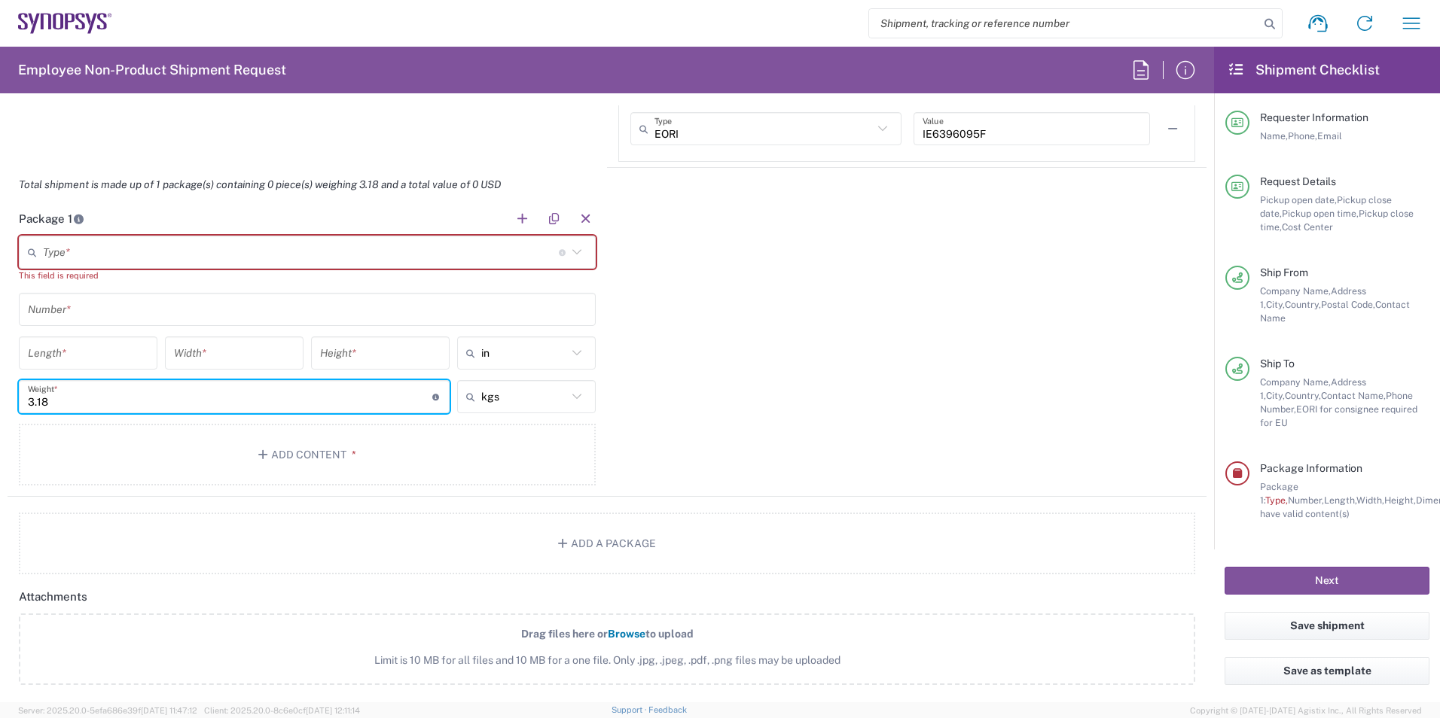
type input "3.18"
click at [230, 366] on input "number" at bounding box center [234, 353] width 120 height 26
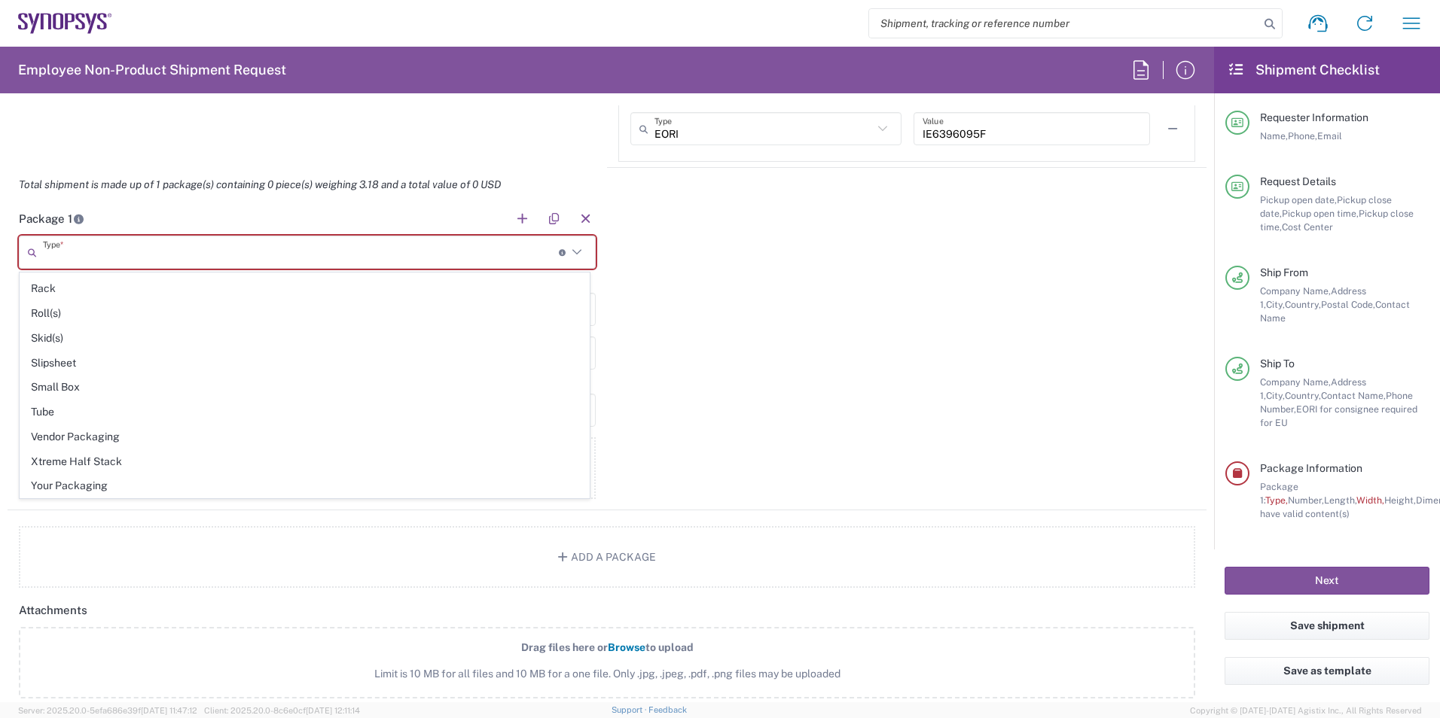
click at [139, 255] on input "text" at bounding box center [301, 252] width 516 height 26
drag, startPoint x: 818, startPoint y: 399, endPoint x: 820, endPoint y: 385, distance: 13.7
click at [819, 392] on div "Package 1 Type * Material used to package goods Bale(s) Basket(s) Bolt(s) Bottl…" at bounding box center [607, 356] width 1199 height 309
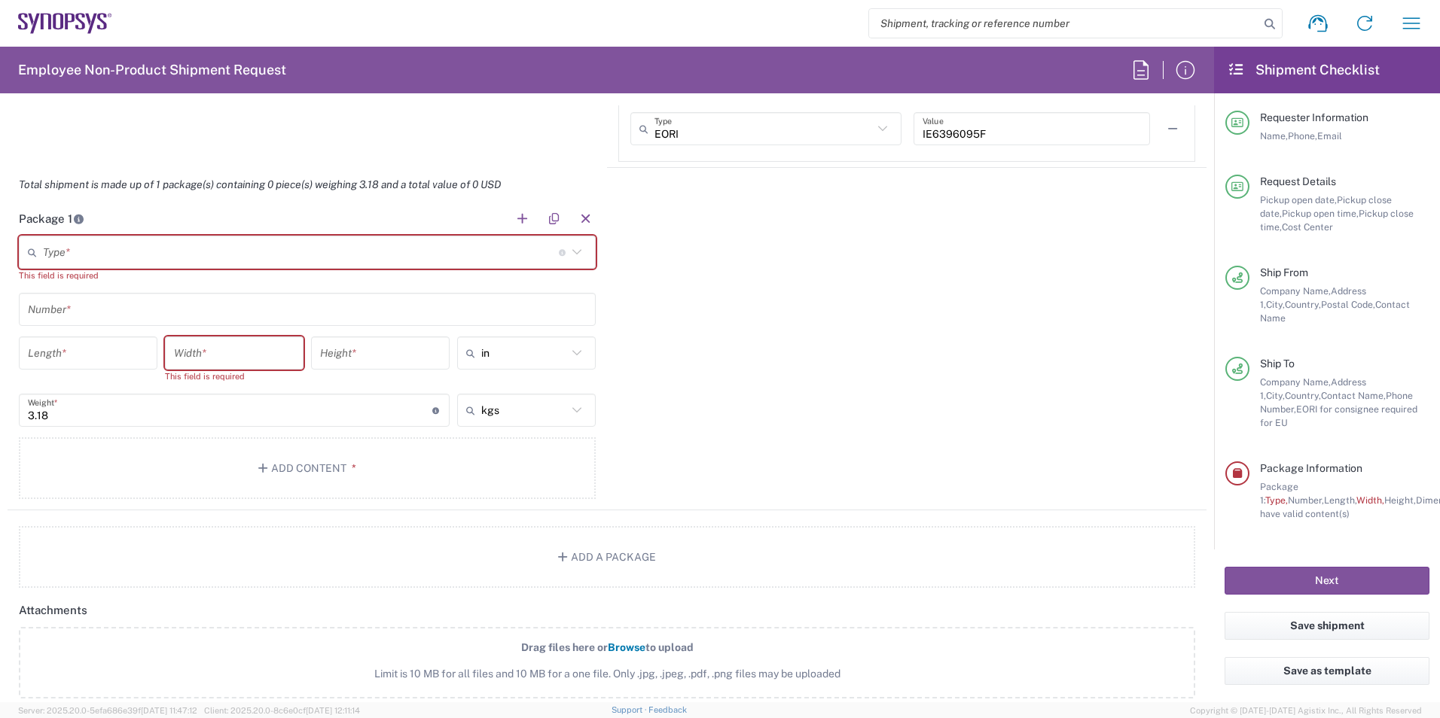
drag, startPoint x: 820, startPoint y: 385, endPoint x: 695, endPoint y: 337, distance: 133.9
click at [695, 337] on div "Package 1 Type * Material used to package goods Bale(s) Basket(s) Bolt(s) Bottl…" at bounding box center [607, 356] width 1199 height 309
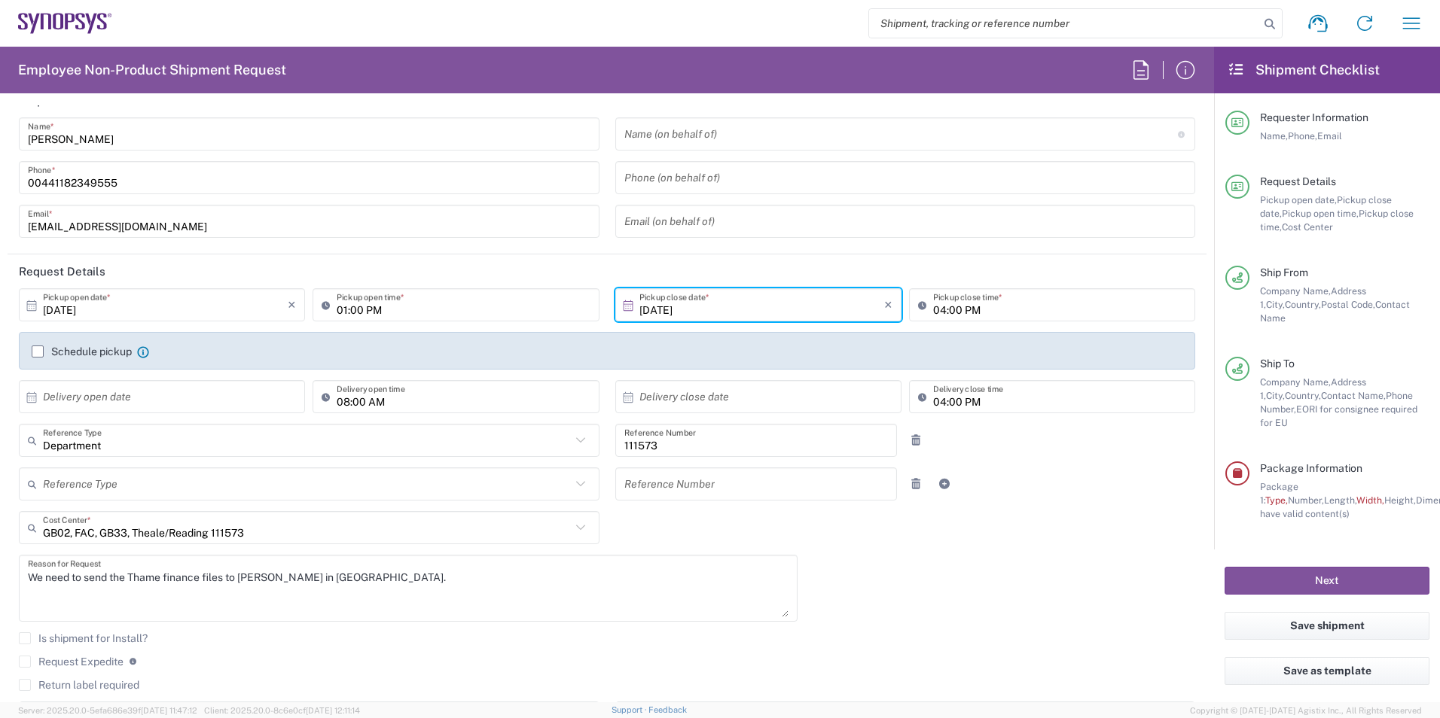
scroll to position [0, 0]
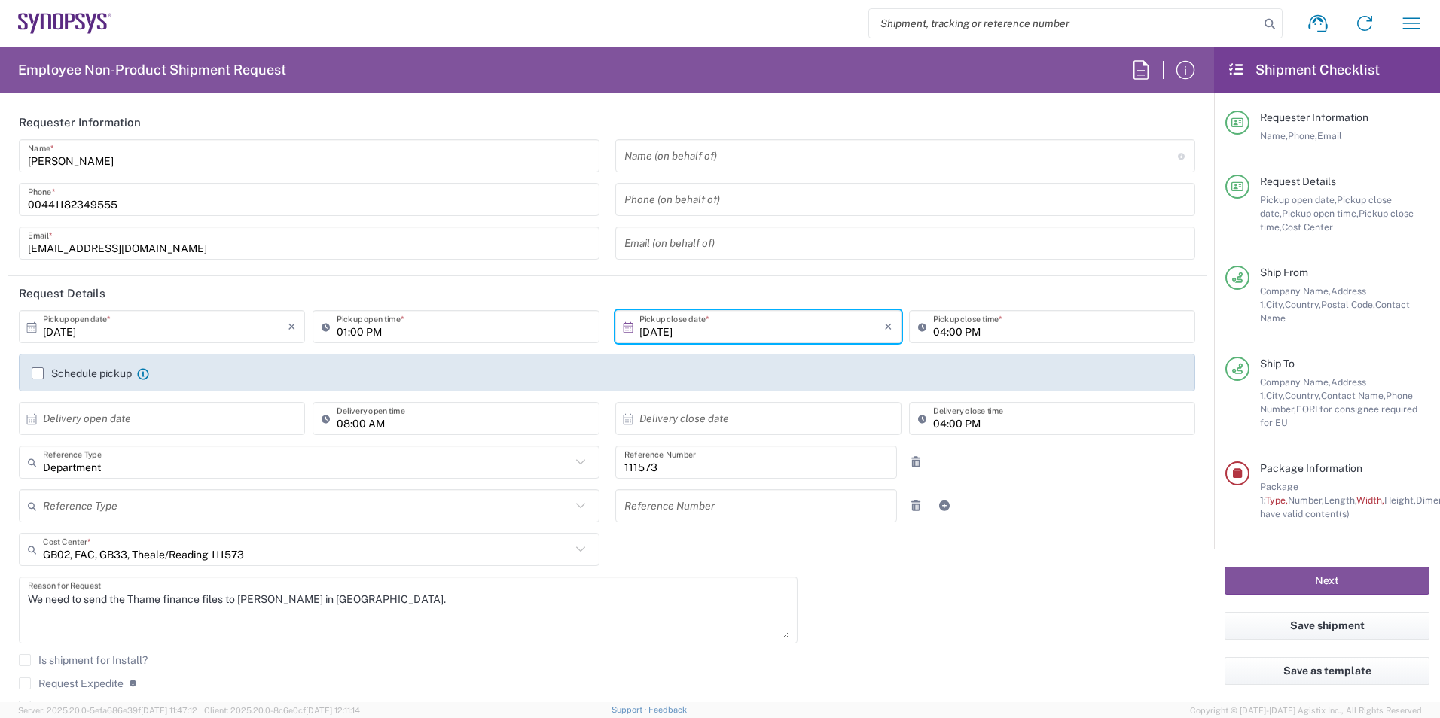
click at [40, 372] on label "Schedule pickup" at bounding box center [82, 373] width 100 height 12
click at [38, 373] on input "Schedule pickup" at bounding box center [38, 373] width 0 height 0
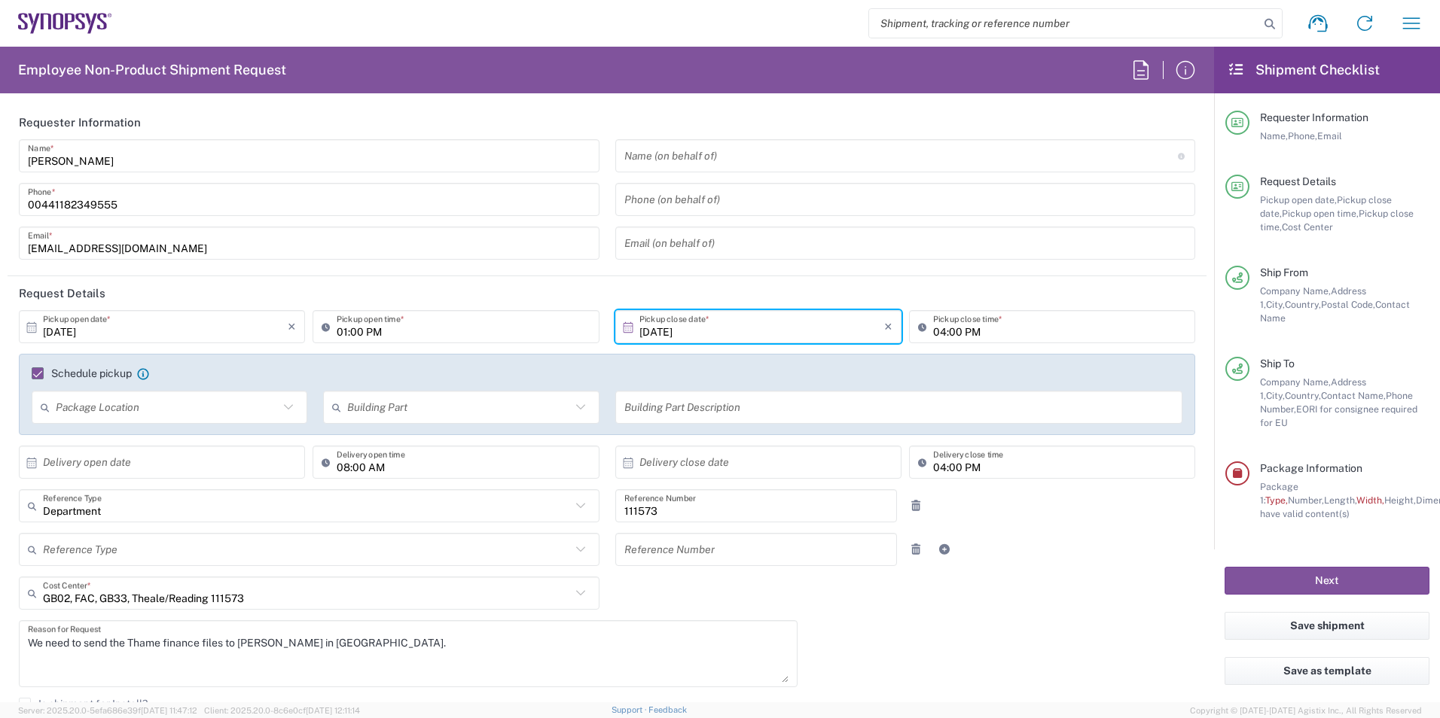
click at [190, 411] on input "text" at bounding box center [167, 408] width 223 height 26
click at [149, 443] on span "Front" at bounding box center [168, 439] width 270 height 23
type input "Front"
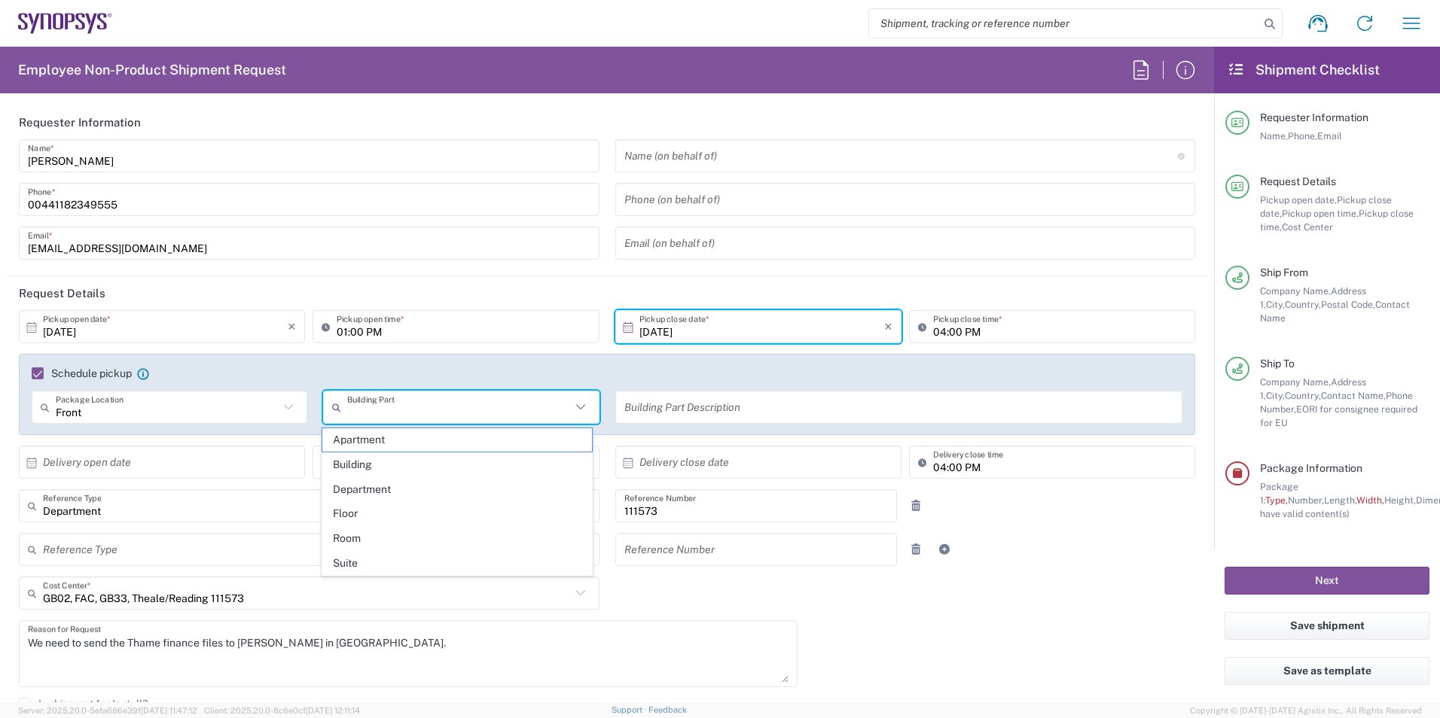
click at [388, 413] on input "text" at bounding box center [458, 408] width 223 height 26
click at [360, 556] on span "Suite" at bounding box center [457, 563] width 270 height 23
type input "Suite"
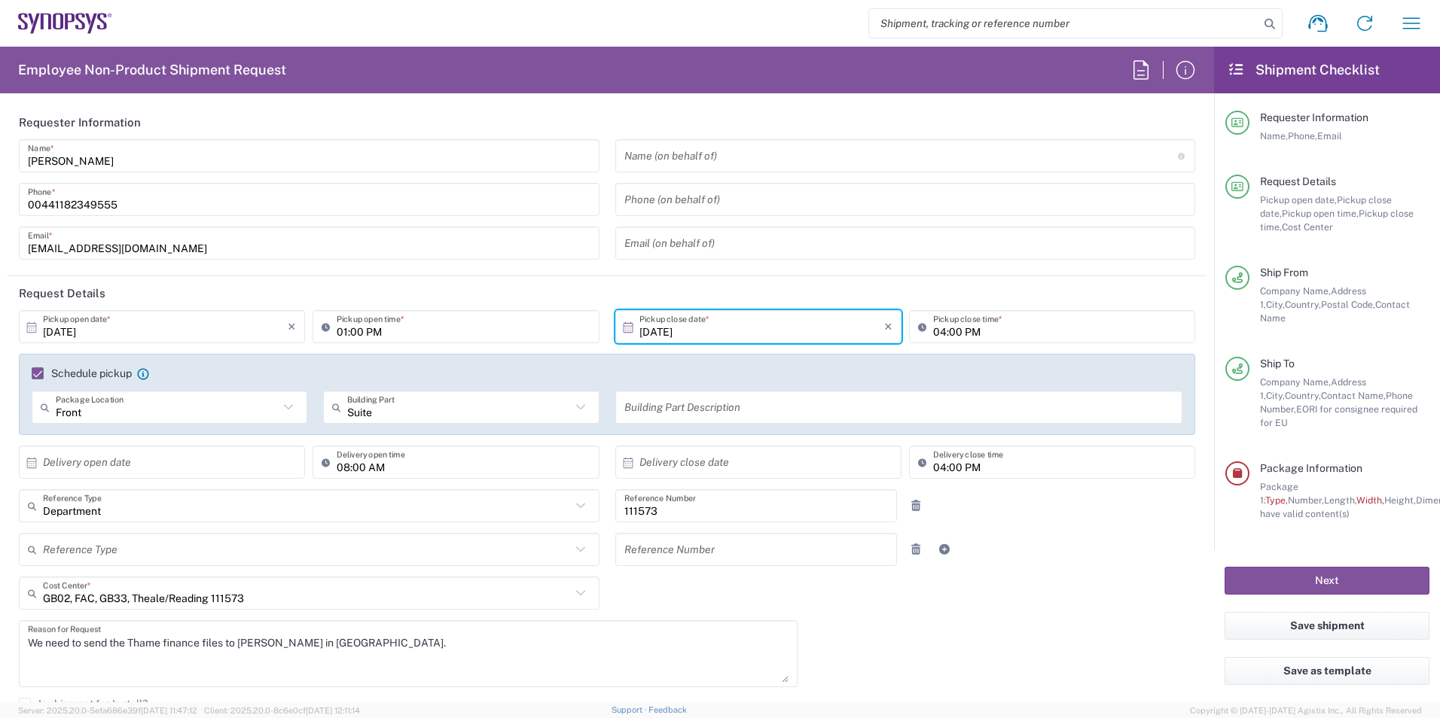
click at [662, 416] on input "text" at bounding box center [899, 408] width 550 height 26
